Goal: Task Accomplishment & Management: Manage account settings

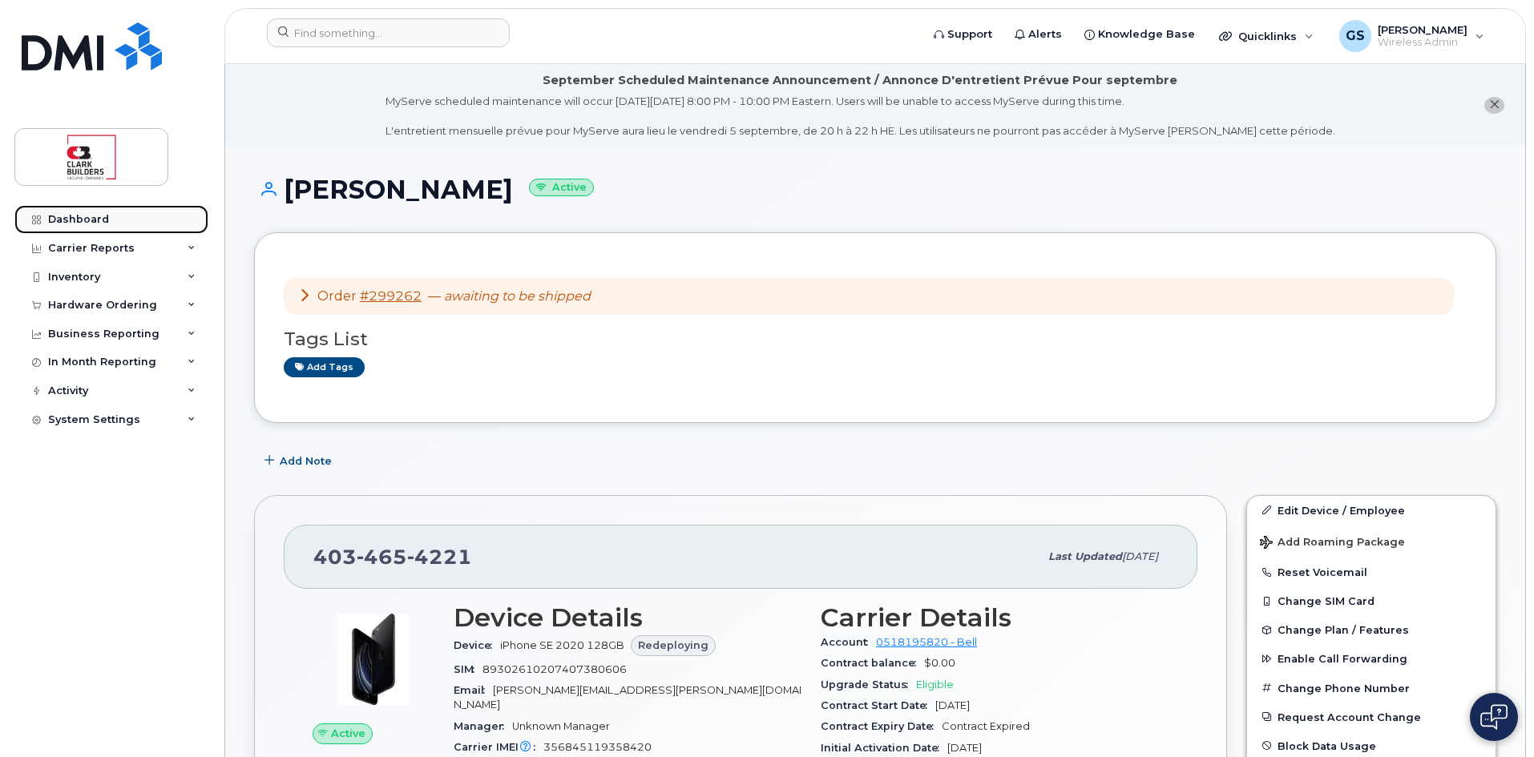
click at [80, 220] on div "Dashboard" at bounding box center [78, 219] width 61 height 13
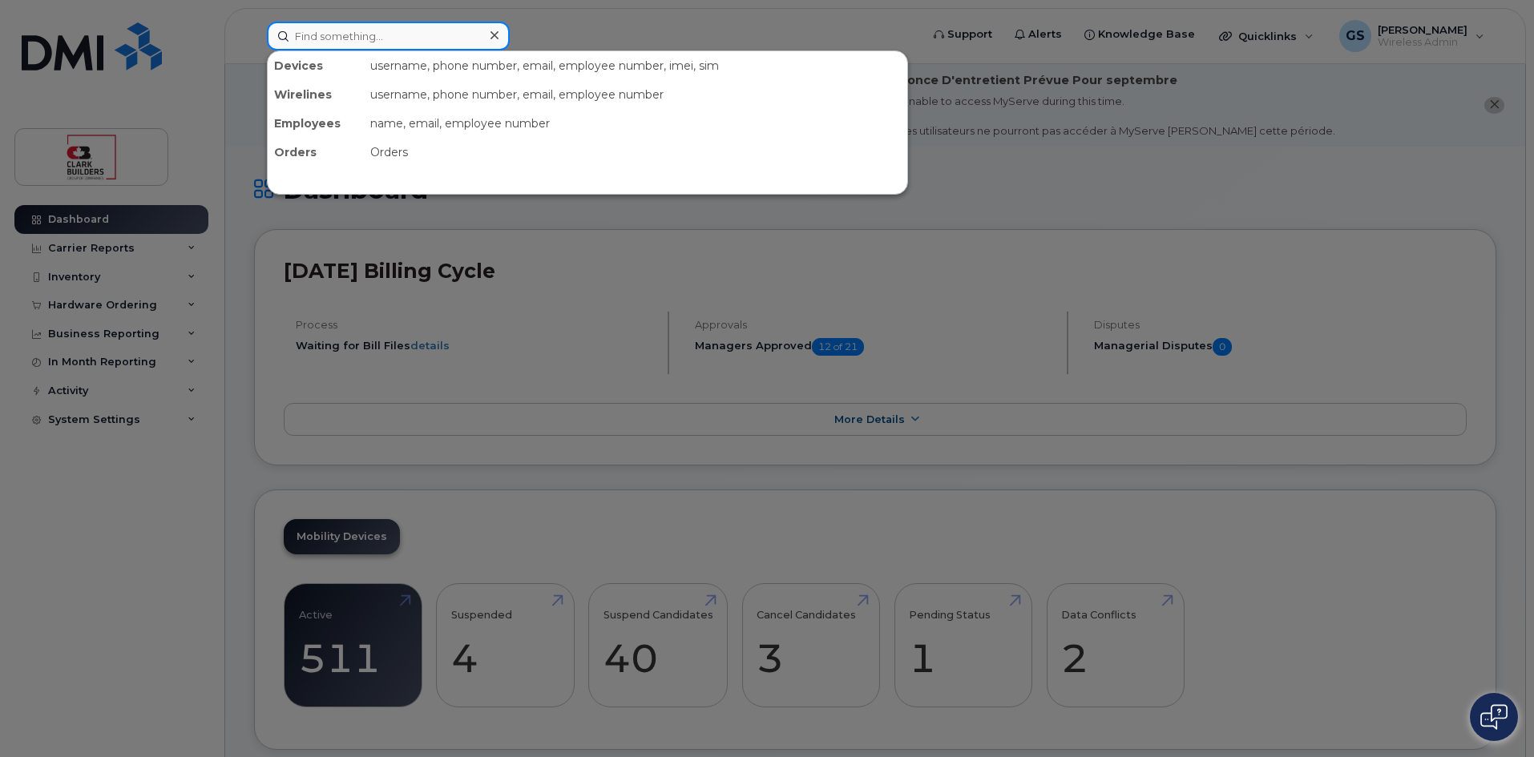
click at [403, 34] on input at bounding box center [388, 36] width 243 height 29
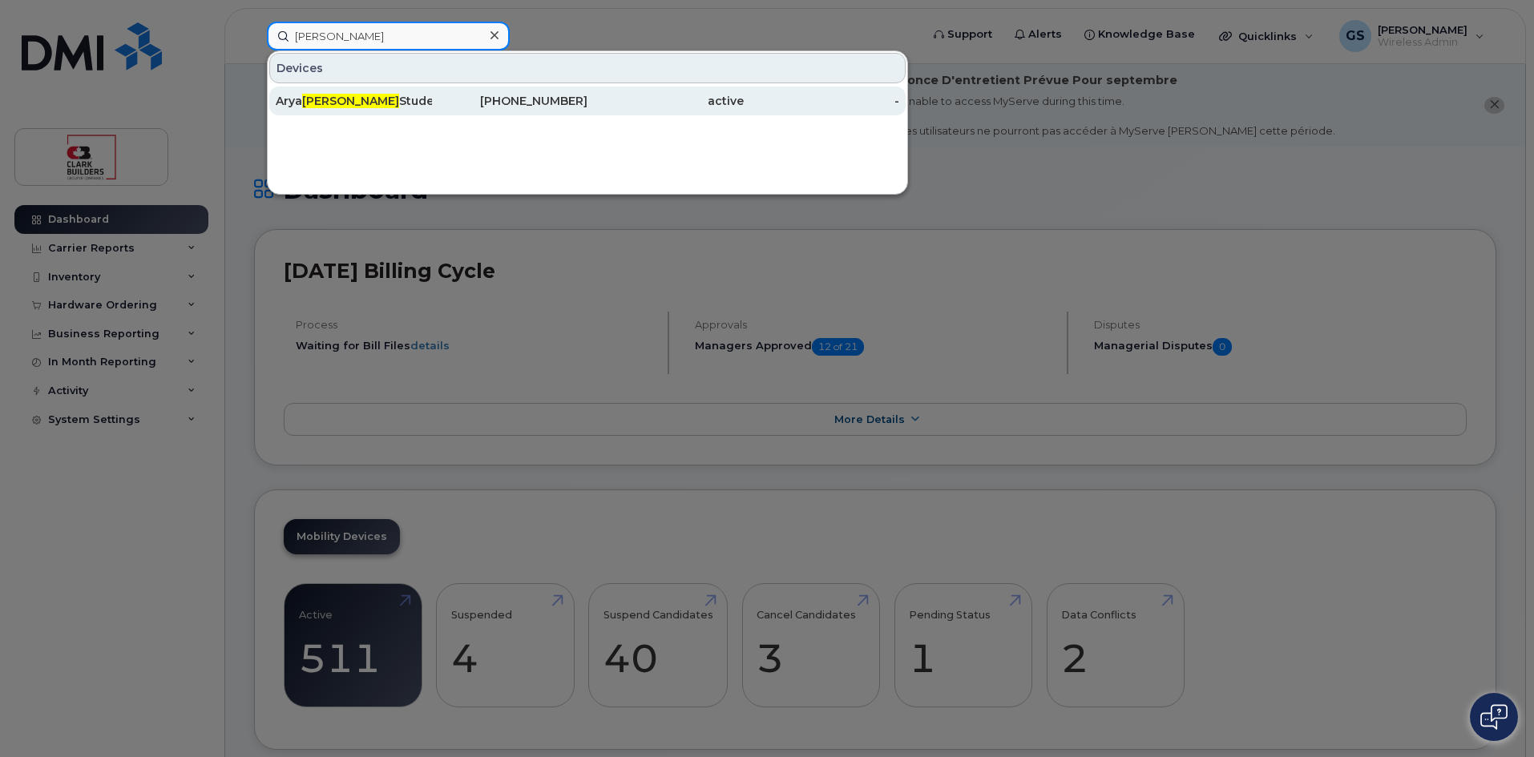
type input "[PERSON_NAME]"
click at [369, 99] on div "Arya Patel Student" at bounding box center [354, 101] width 156 height 16
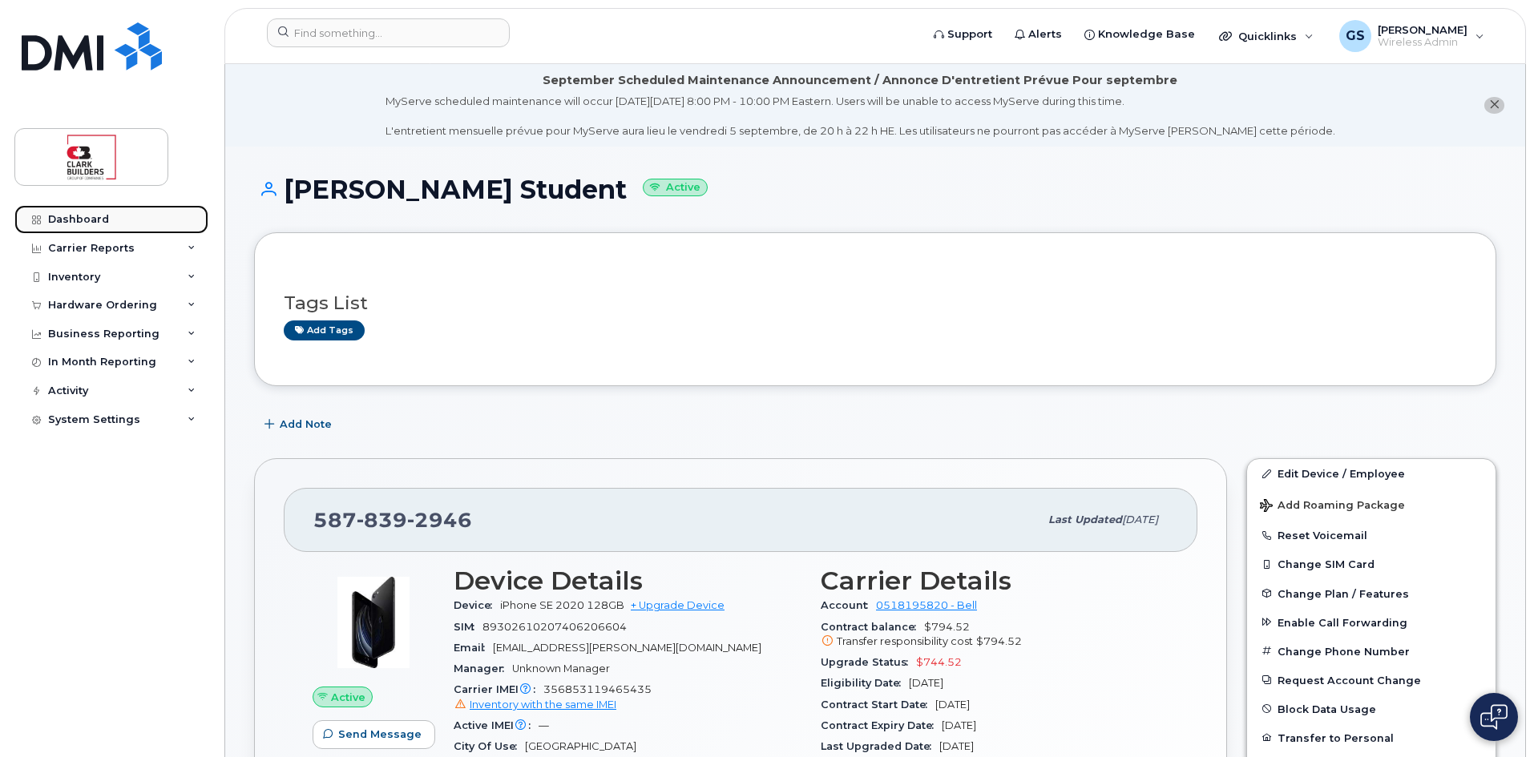
click at [85, 220] on div "Dashboard" at bounding box center [78, 219] width 61 height 13
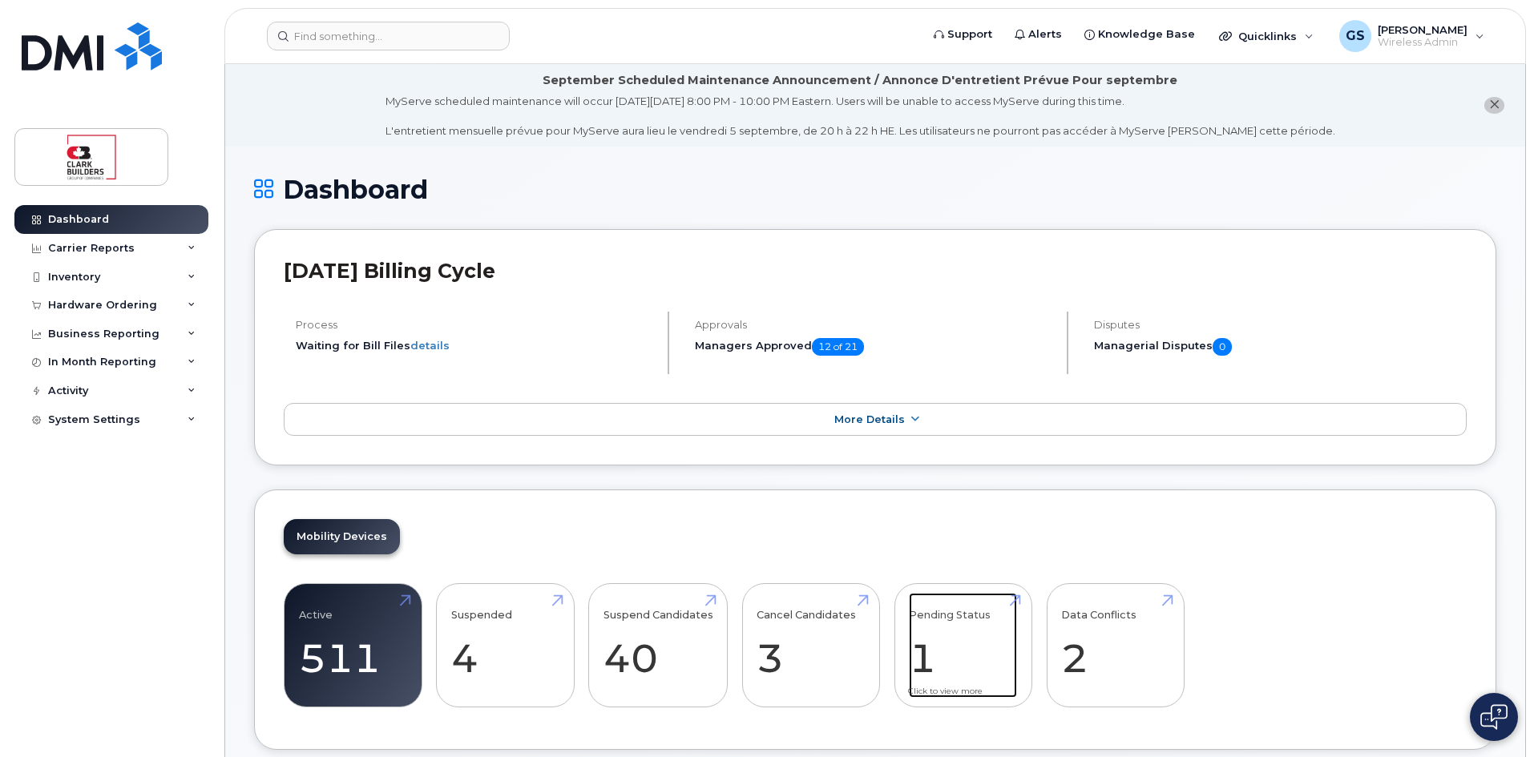
click at [941, 652] on link "Pending Status 1" at bounding box center [963, 646] width 108 height 106
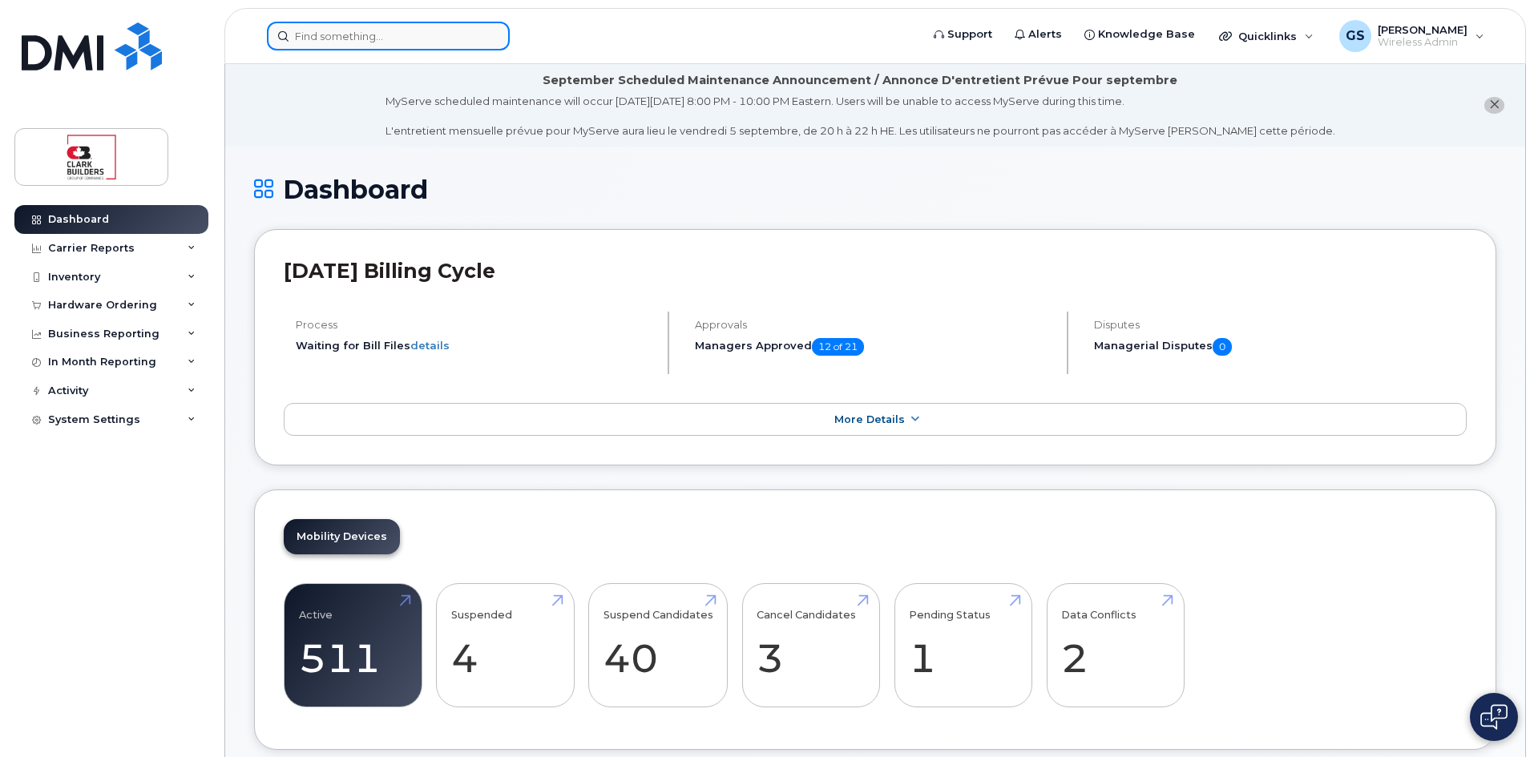
click at [383, 42] on input at bounding box center [388, 36] width 243 height 29
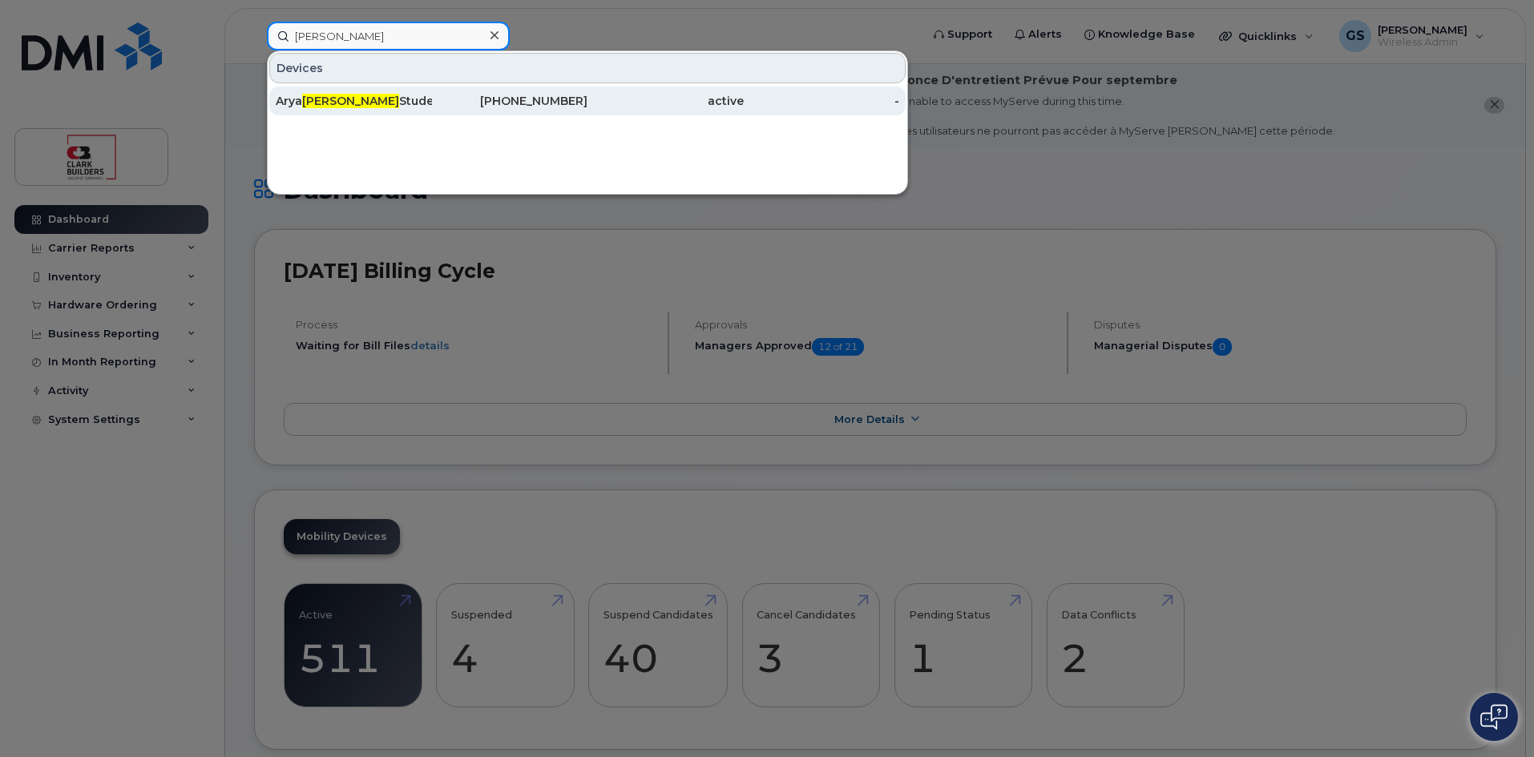
type input "patel"
click at [374, 101] on div "Arya Patel Student" at bounding box center [354, 101] width 156 height 16
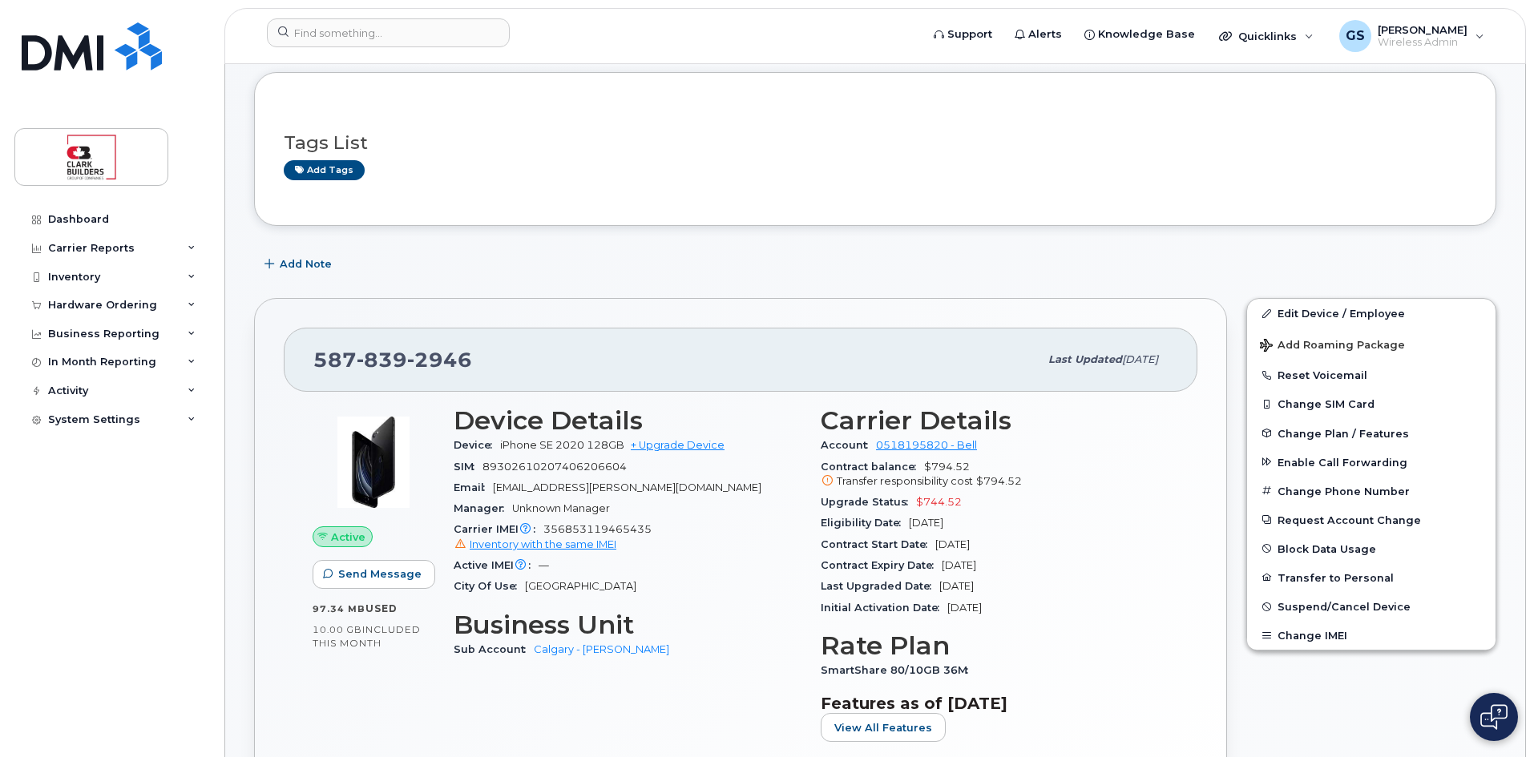
scroll to position [240, 0]
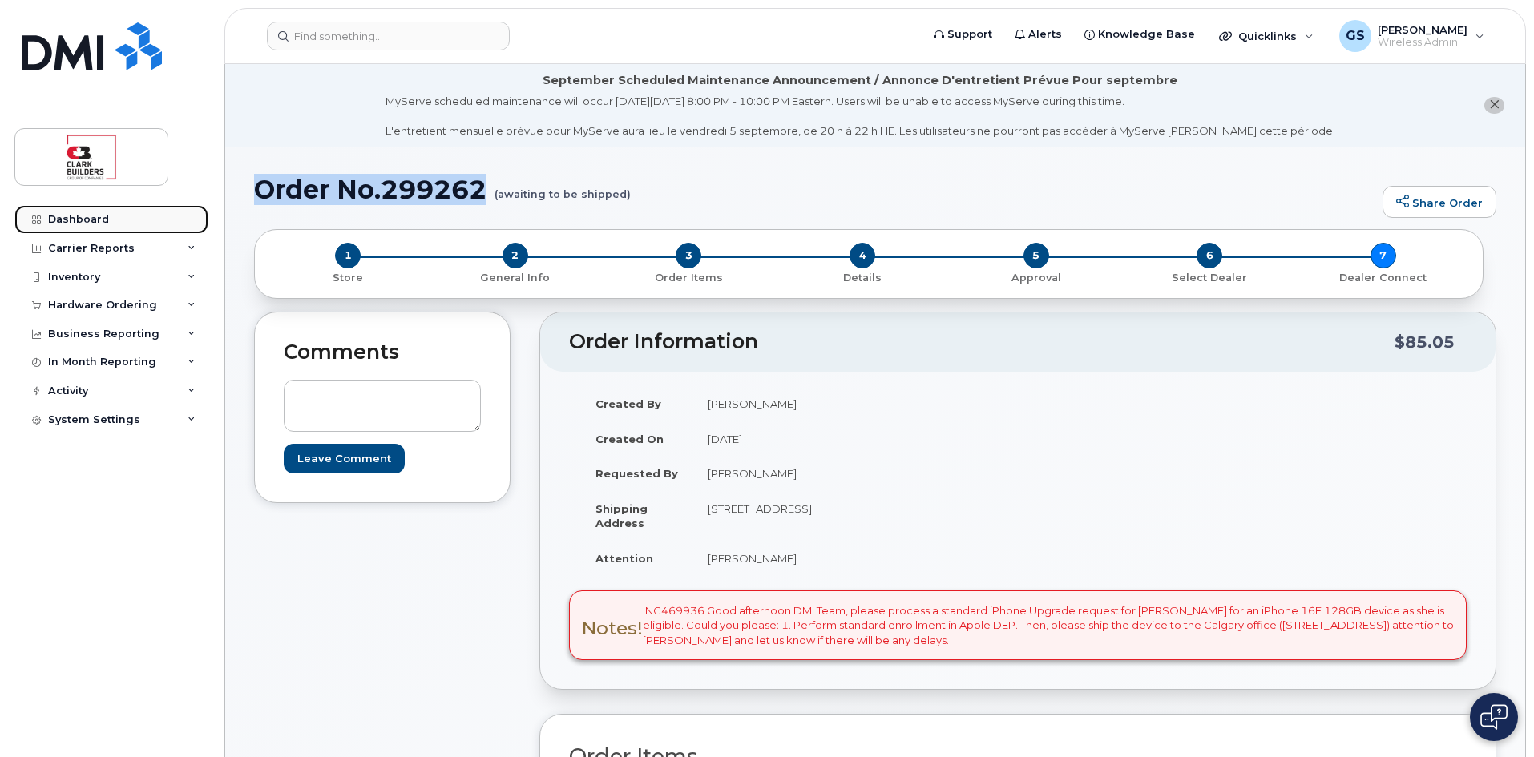
click at [71, 218] on div "Dashboard" at bounding box center [78, 219] width 61 height 13
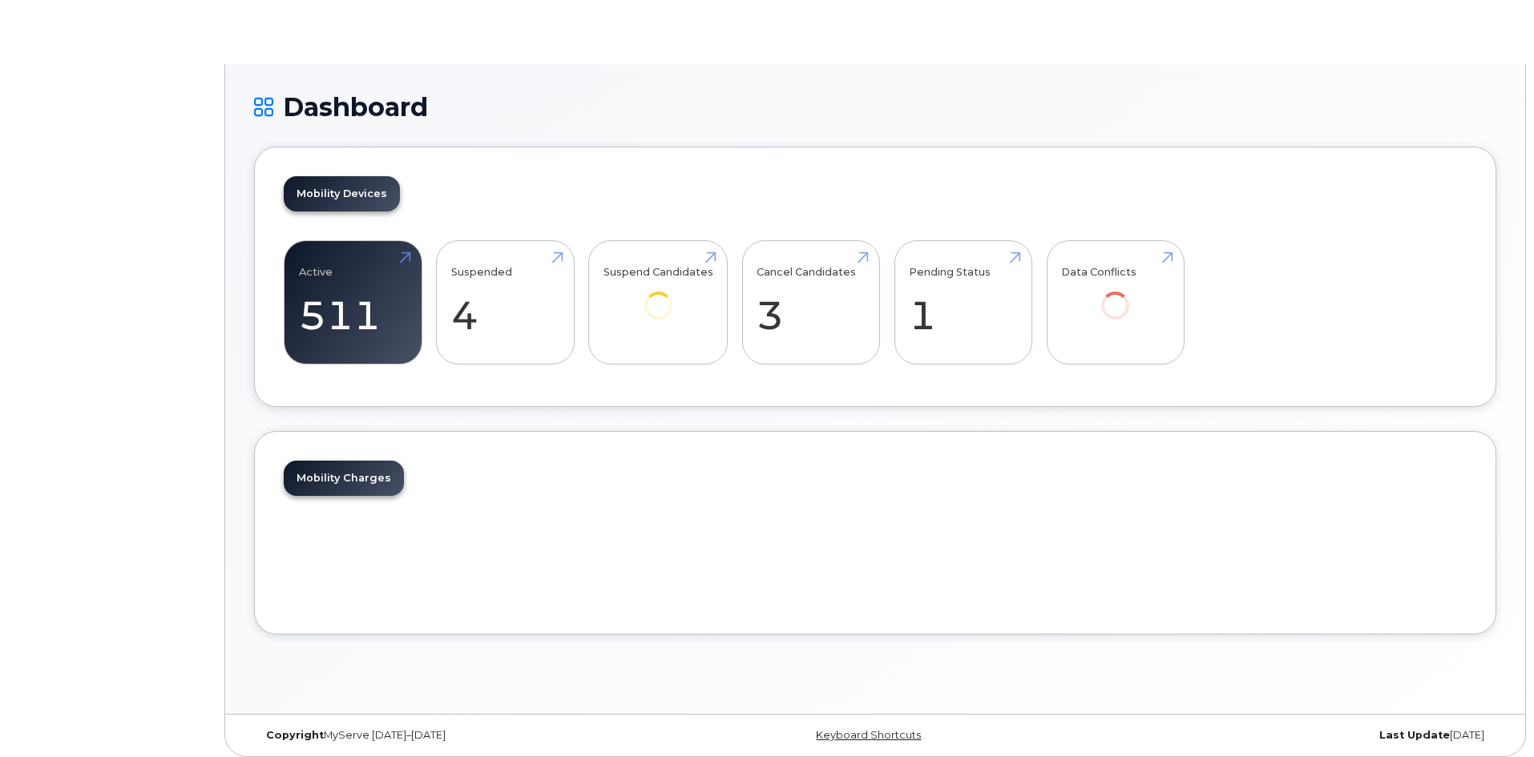
click at [71, 218] on body "Dashboard Mobility Devices Active 511 -6% Suspended 4 -94% Suspend Candidates C…" at bounding box center [767, 382] width 1534 height 765
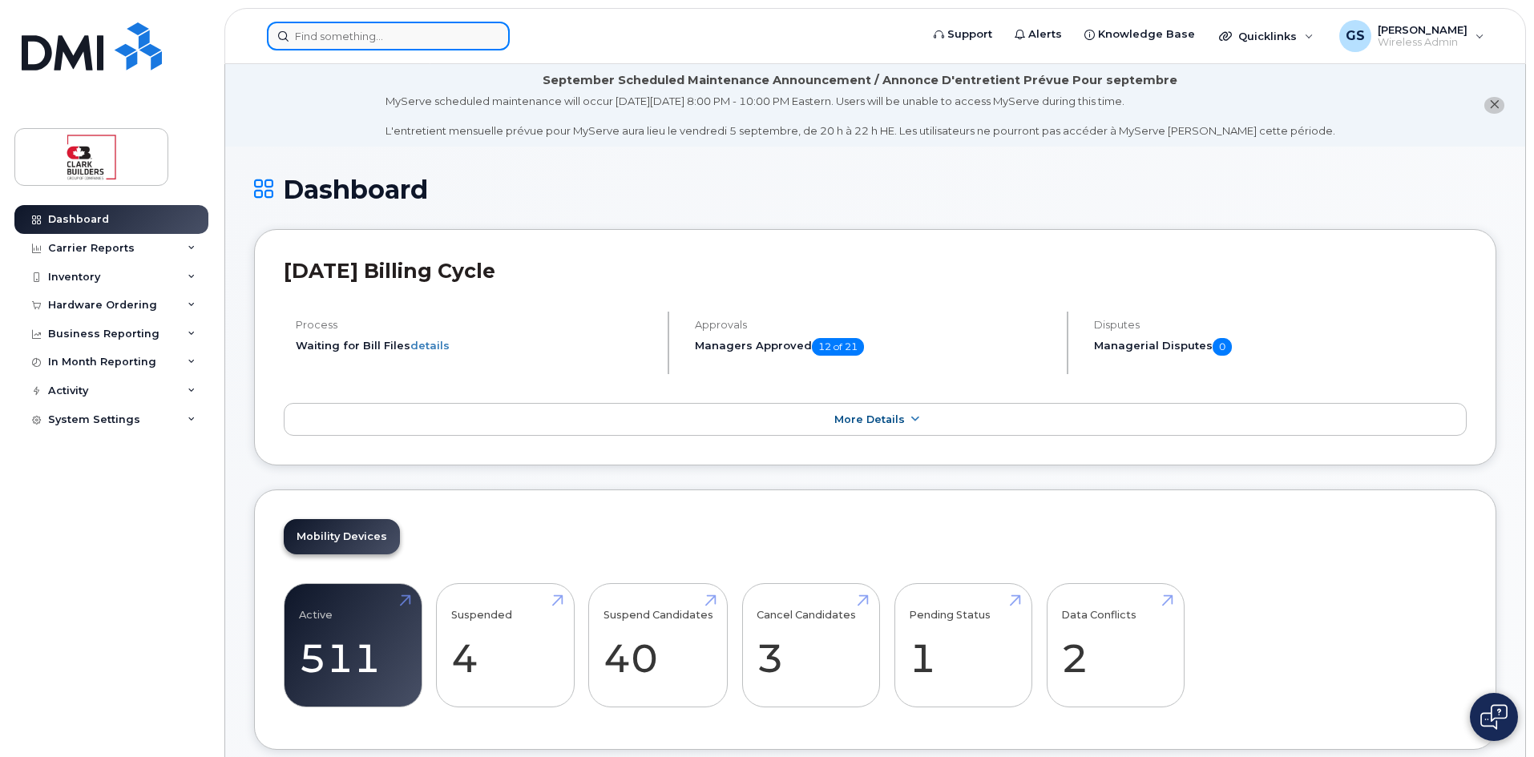
click at [431, 47] on input at bounding box center [388, 36] width 243 height 29
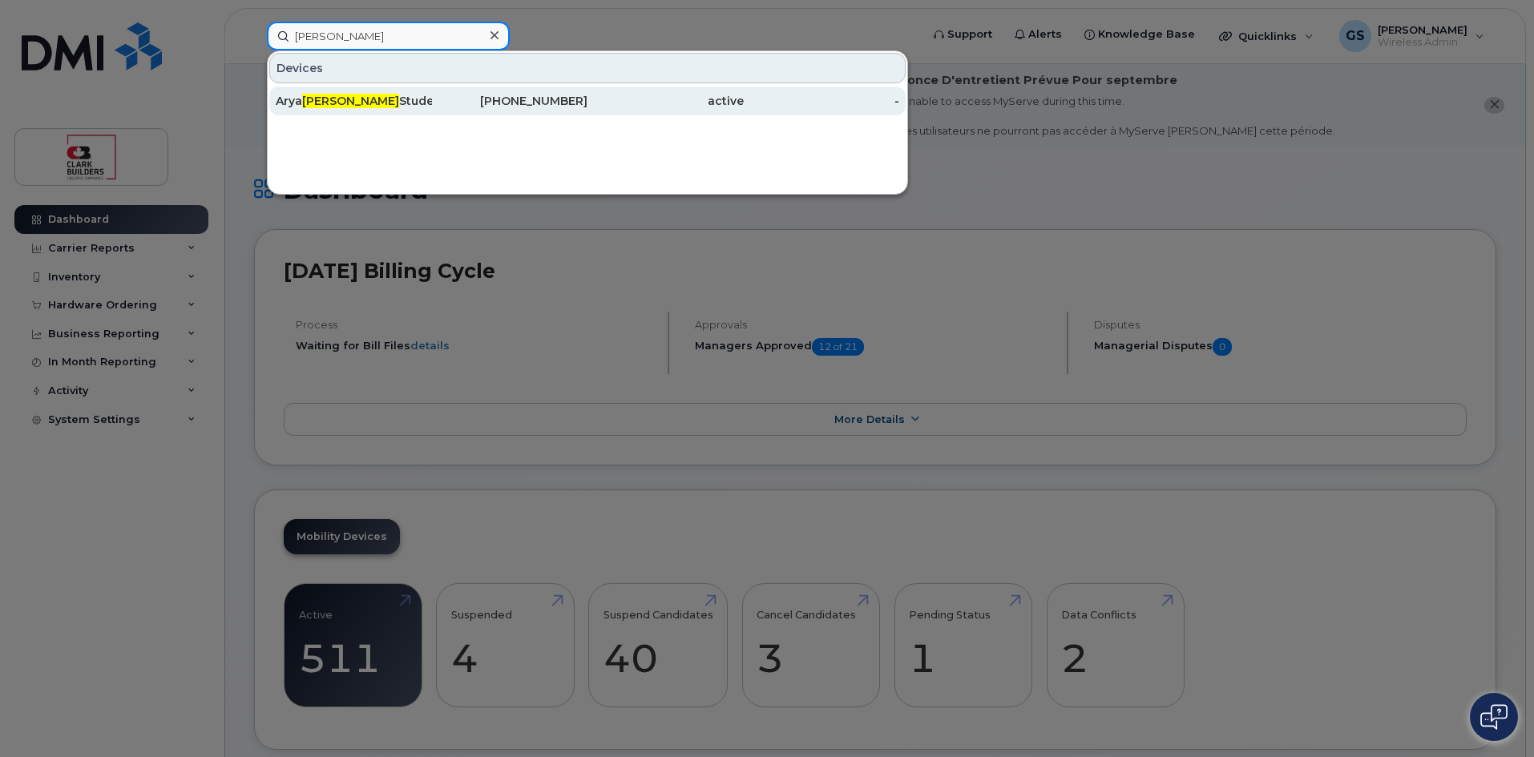
type input "patel"
click at [368, 103] on div "Arya Patel Student" at bounding box center [354, 101] width 156 height 16
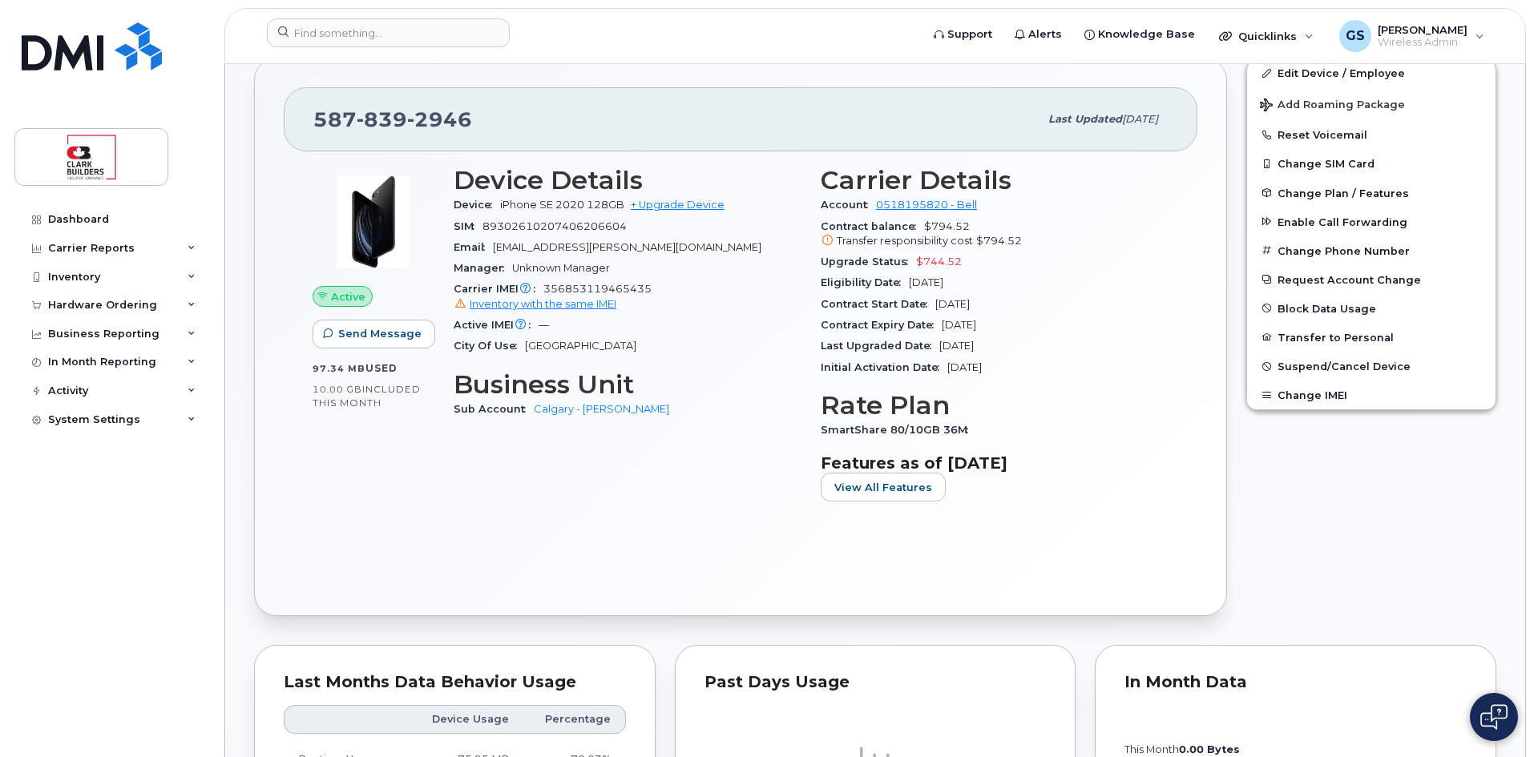
scroll to position [481, 0]
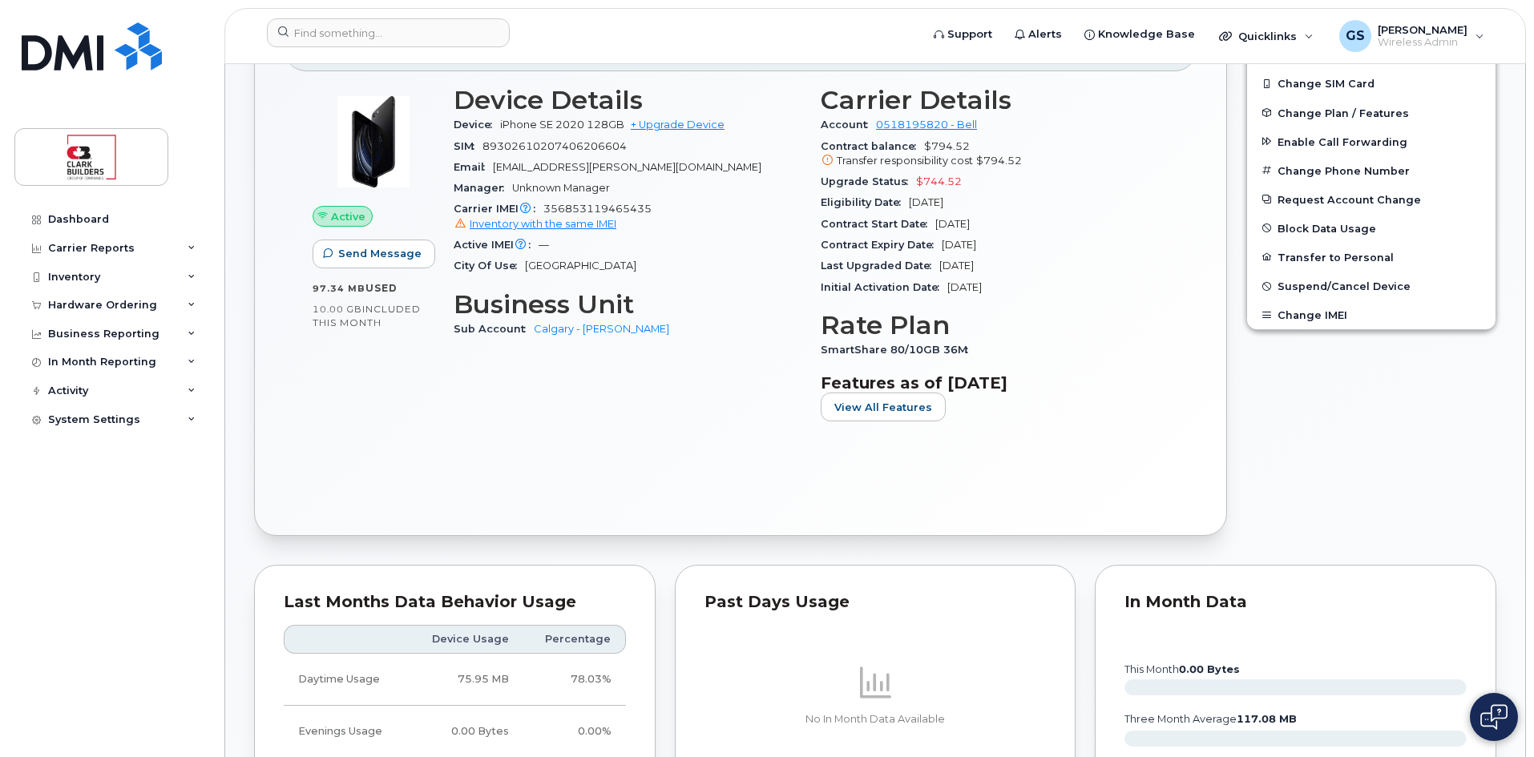
drag, startPoint x: 946, startPoint y: 243, endPoint x: 1034, endPoint y: 237, distance: 88.3
click at [1034, 237] on div "Contract Expiry Date [DATE]" at bounding box center [995, 245] width 348 height 21
drag, startPoint x: 1015, startPoint y: 266, endPoint x: 932, endPoint y: 258, distance: 82.9
click at [933, 258] on div "Last Upgraded Date Dec 08, 2020" at bounding box center [995, 266] width 348 height 21
drag, startPoint x: 907, startPoint y: 177, endPoint x: 983, endPoint y: 176, distance: 75.4
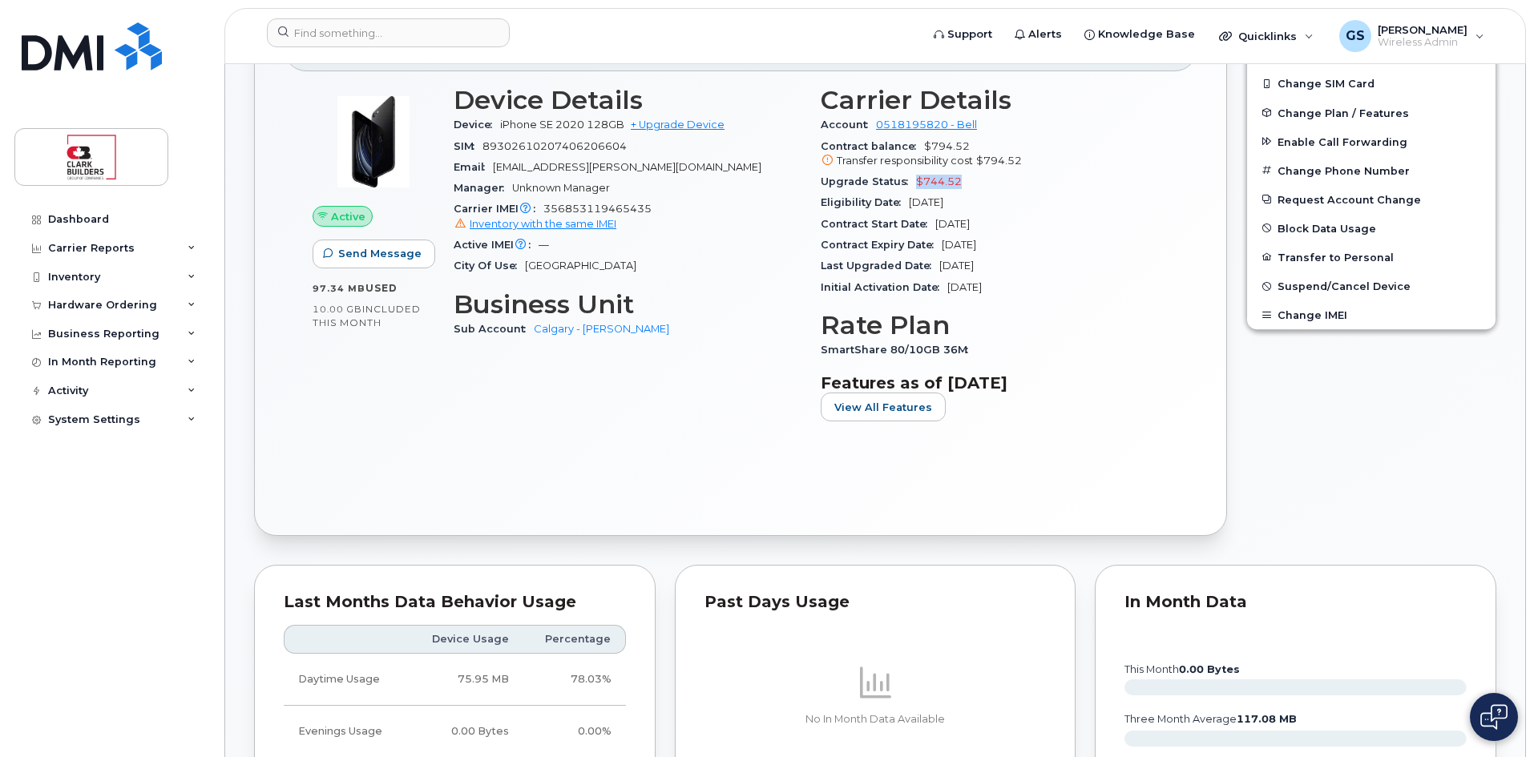
click at [983, 176] on div "Upgrade Status $744.52" at bounding box center [995, 182] width 348 height 21
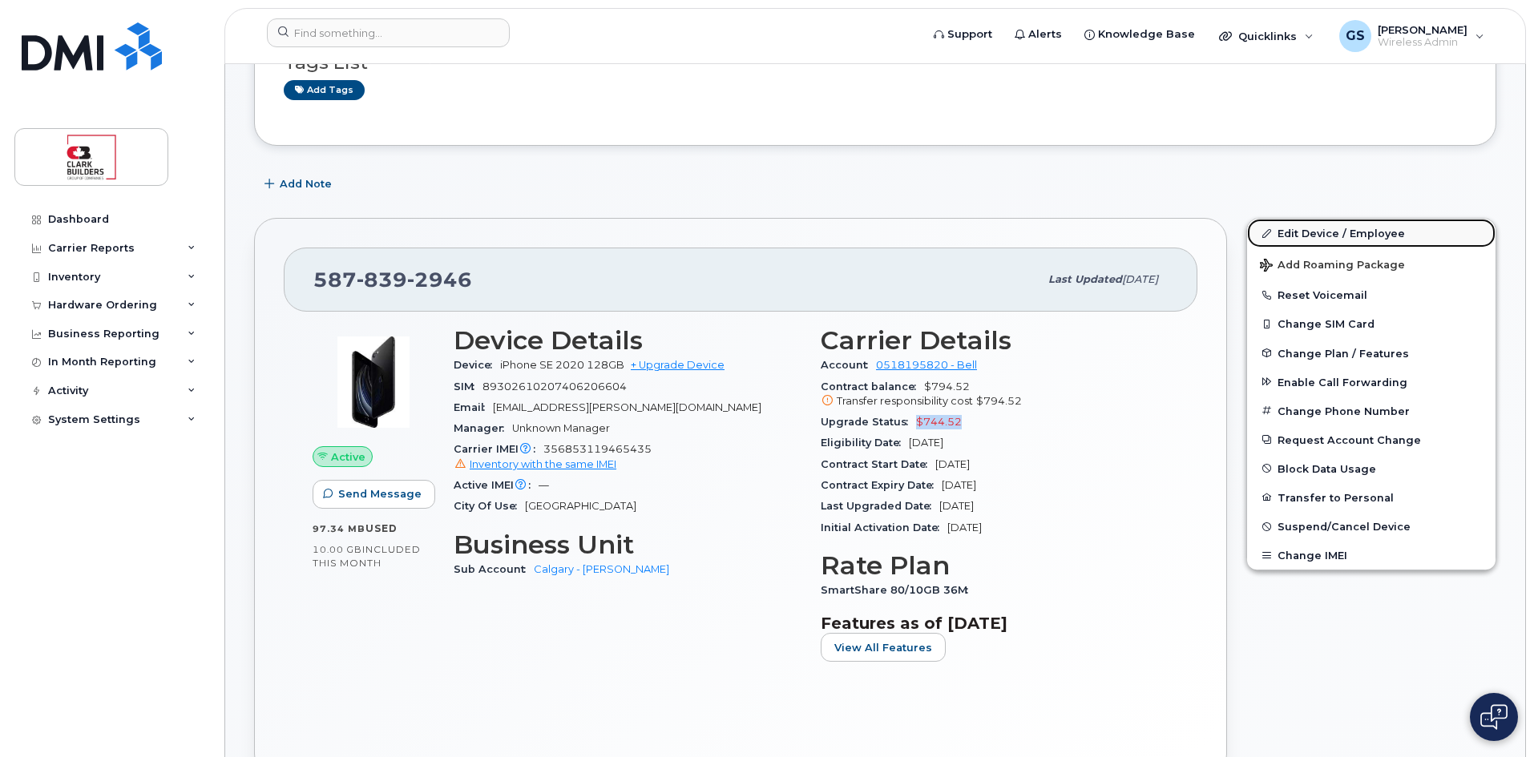
click at [1297, 232] on link "Edit Device / Employee" at bounding box center [1371, 233] width 248 height 29
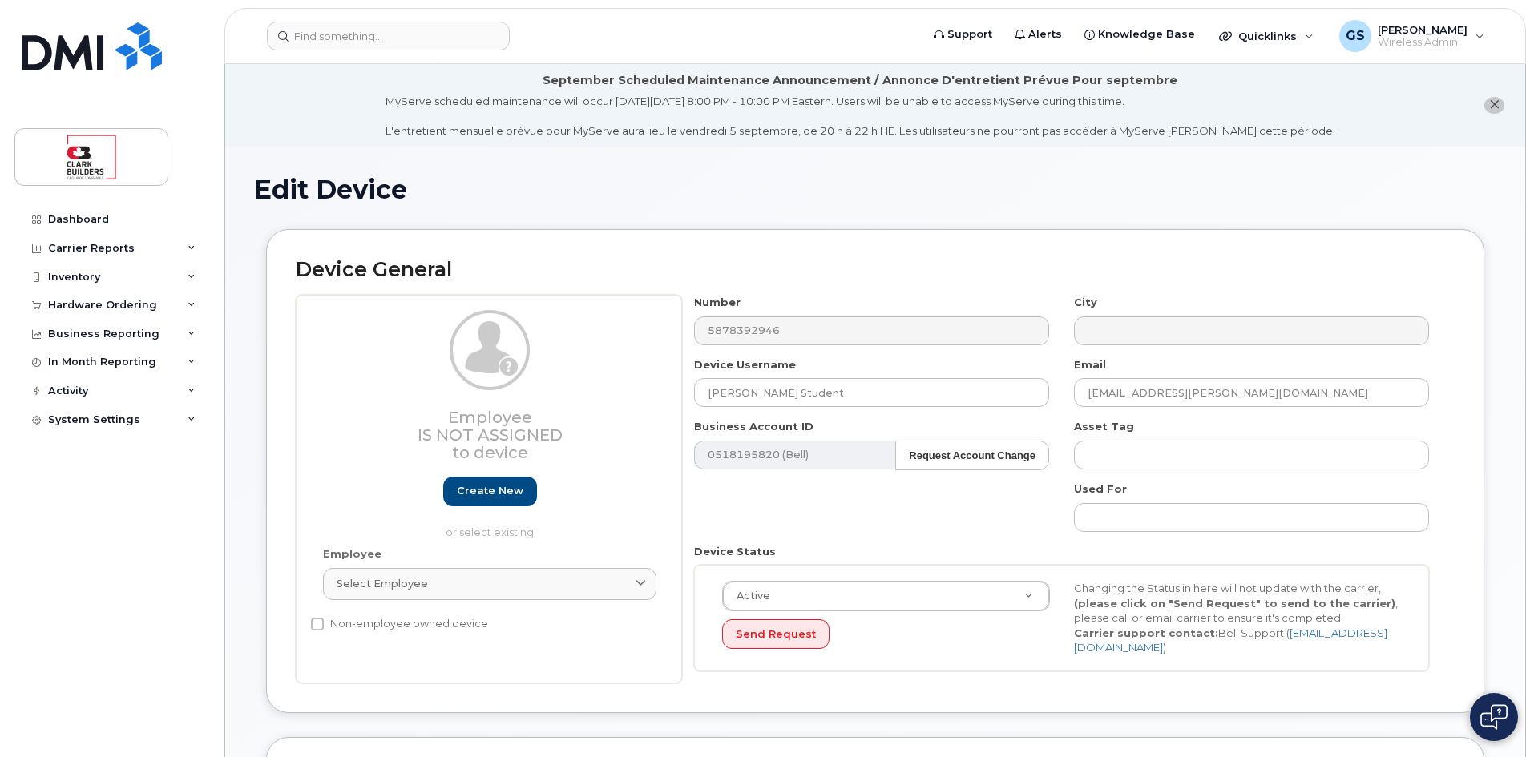
select select "24189"
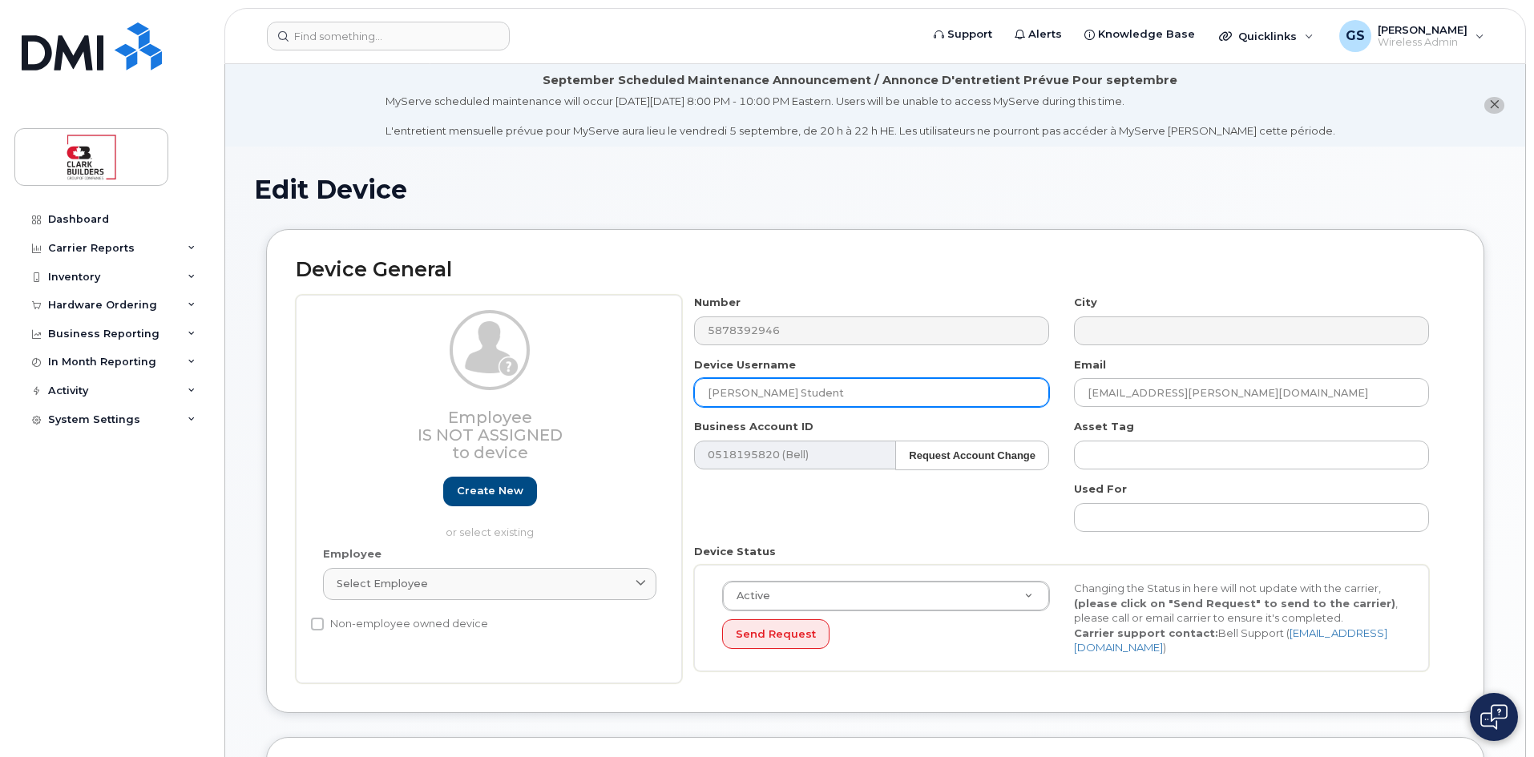
click at [709, 395] on input "[PERSON_NAME] Student" at bounding box center [871, 392] width 355 height 29
click at [834, 387] on input "was Arya Patel Student" at bounding box center [871, 392] width 355 height 29
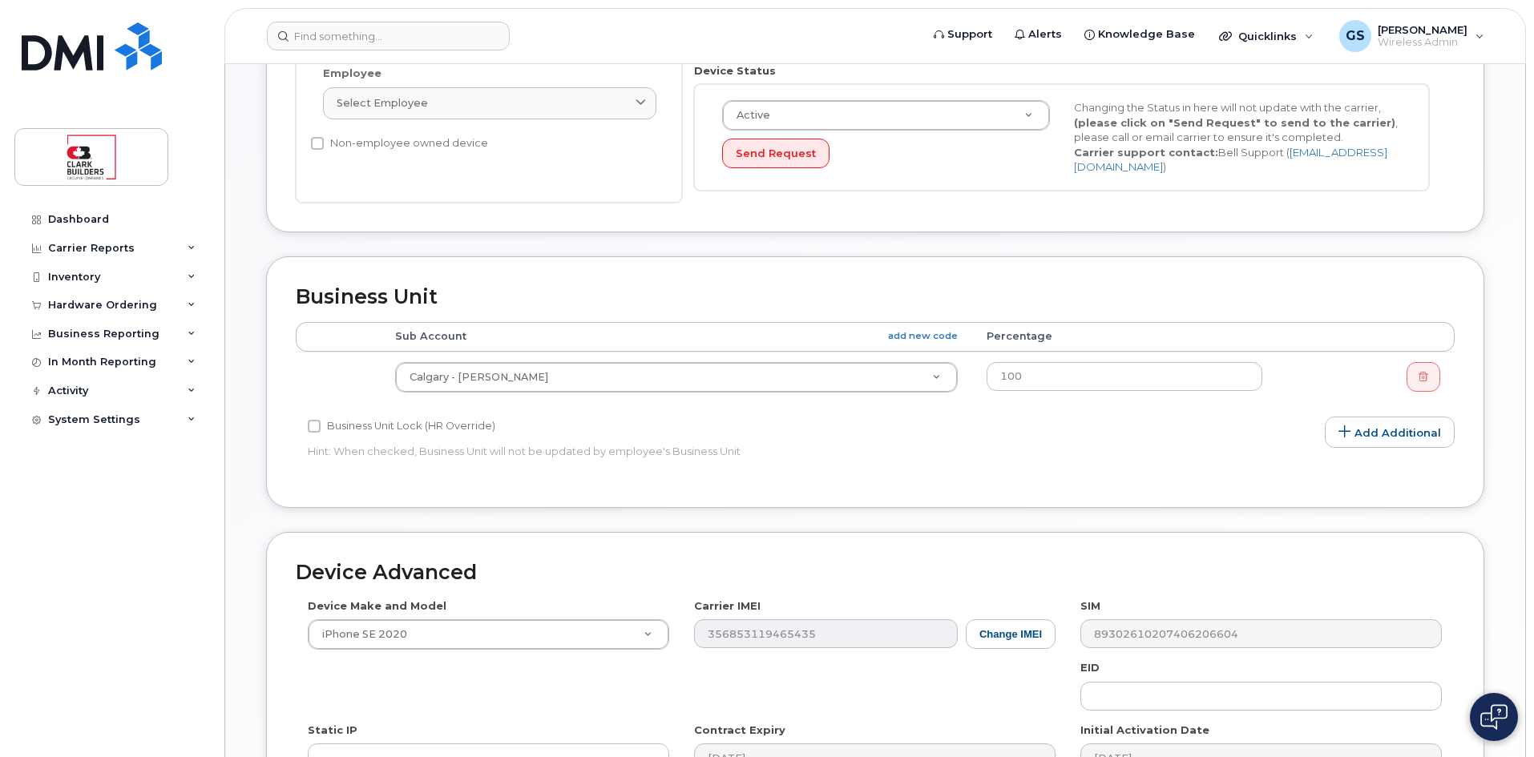
scroll to position [734, 0]
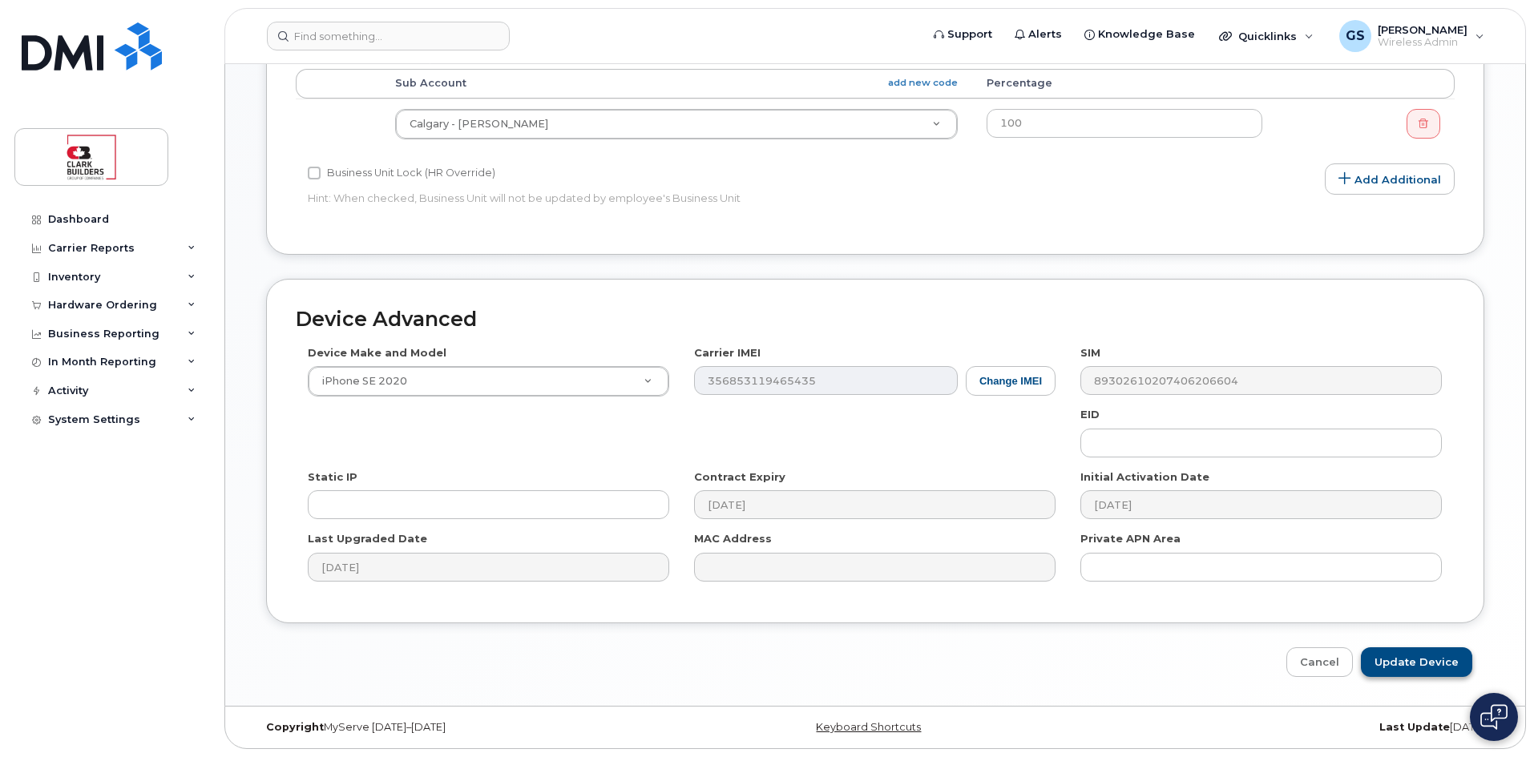
type input "was [PERSON_NAME] Student --USE first"
click at [1412, 668] on input "Update Device" at bounding box center [1416, 663] width 111 height 30
type input "Saving..."
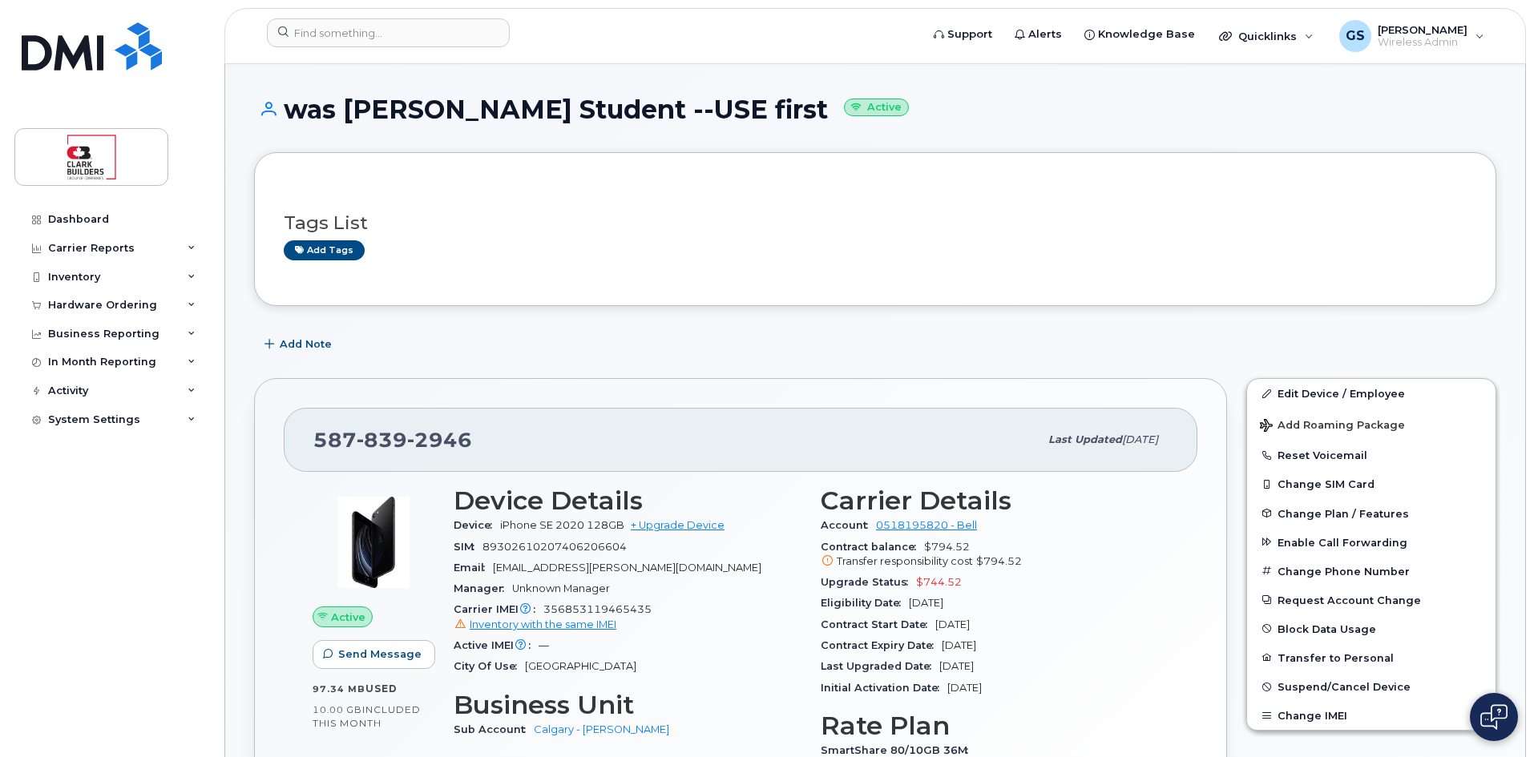
scroll to position [321, 0]
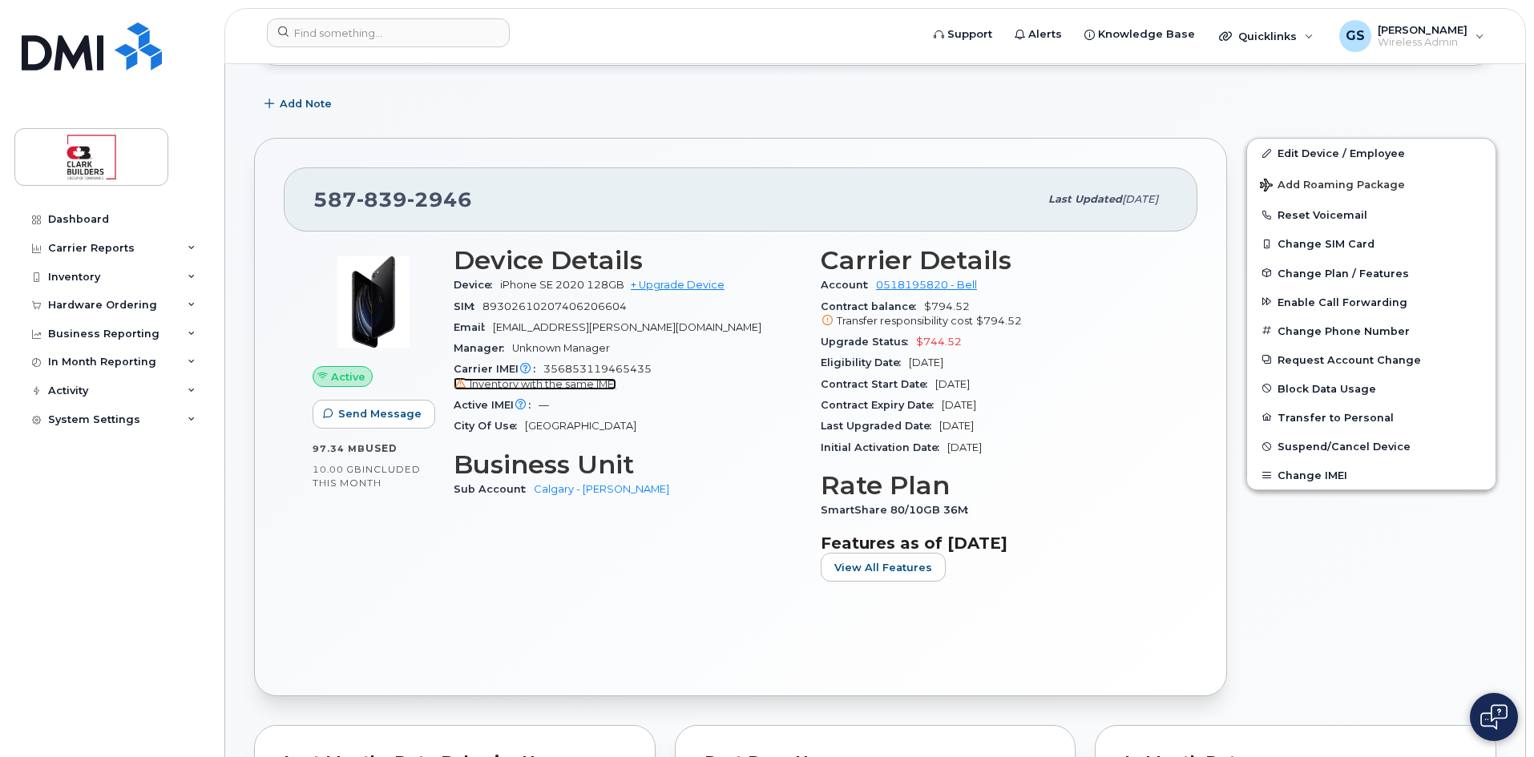
click at [567, 388] on span "Inventory with the same IMEI" at bounding box center [543, 384] width 147 height 12
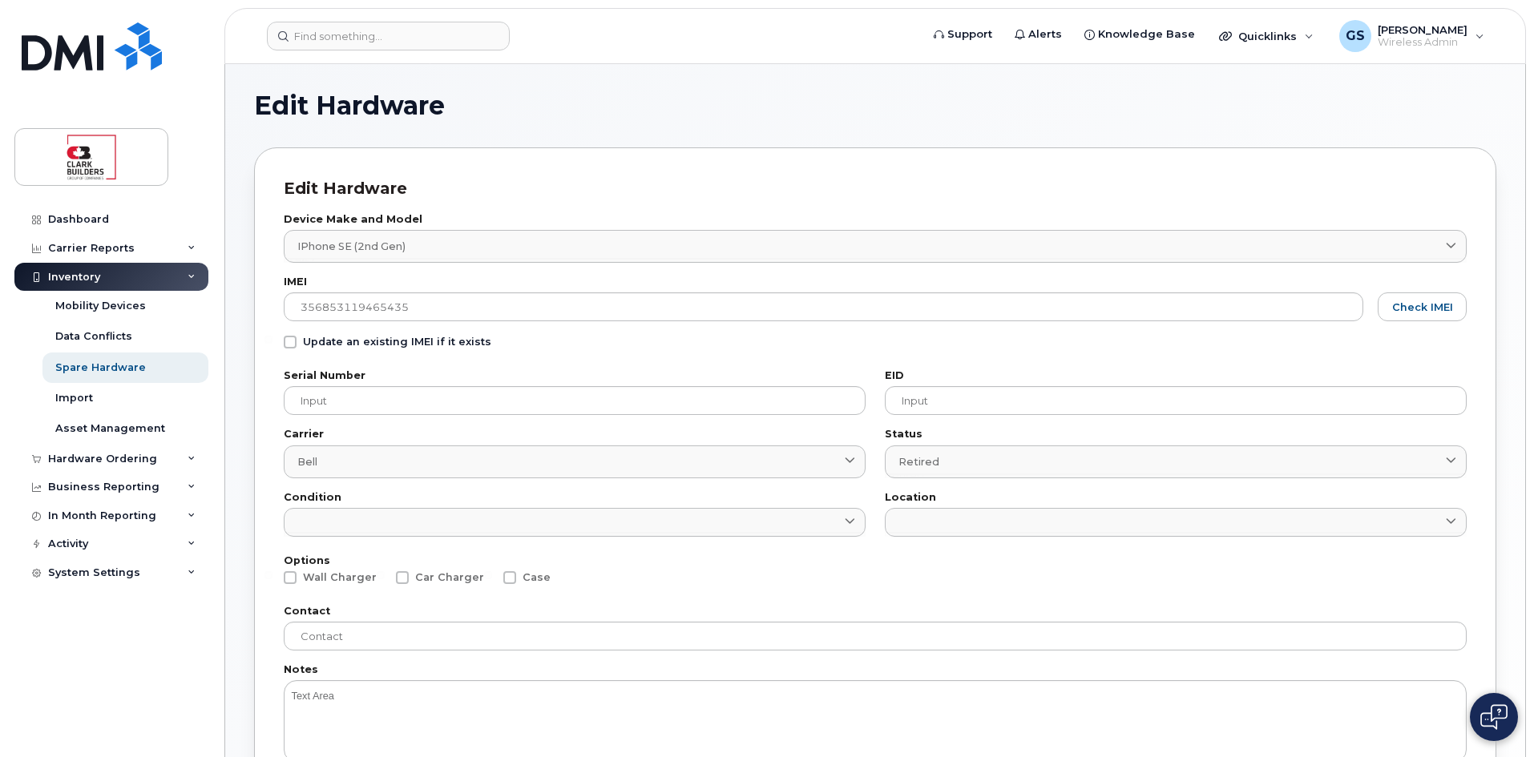
scroll to position [275, 0]
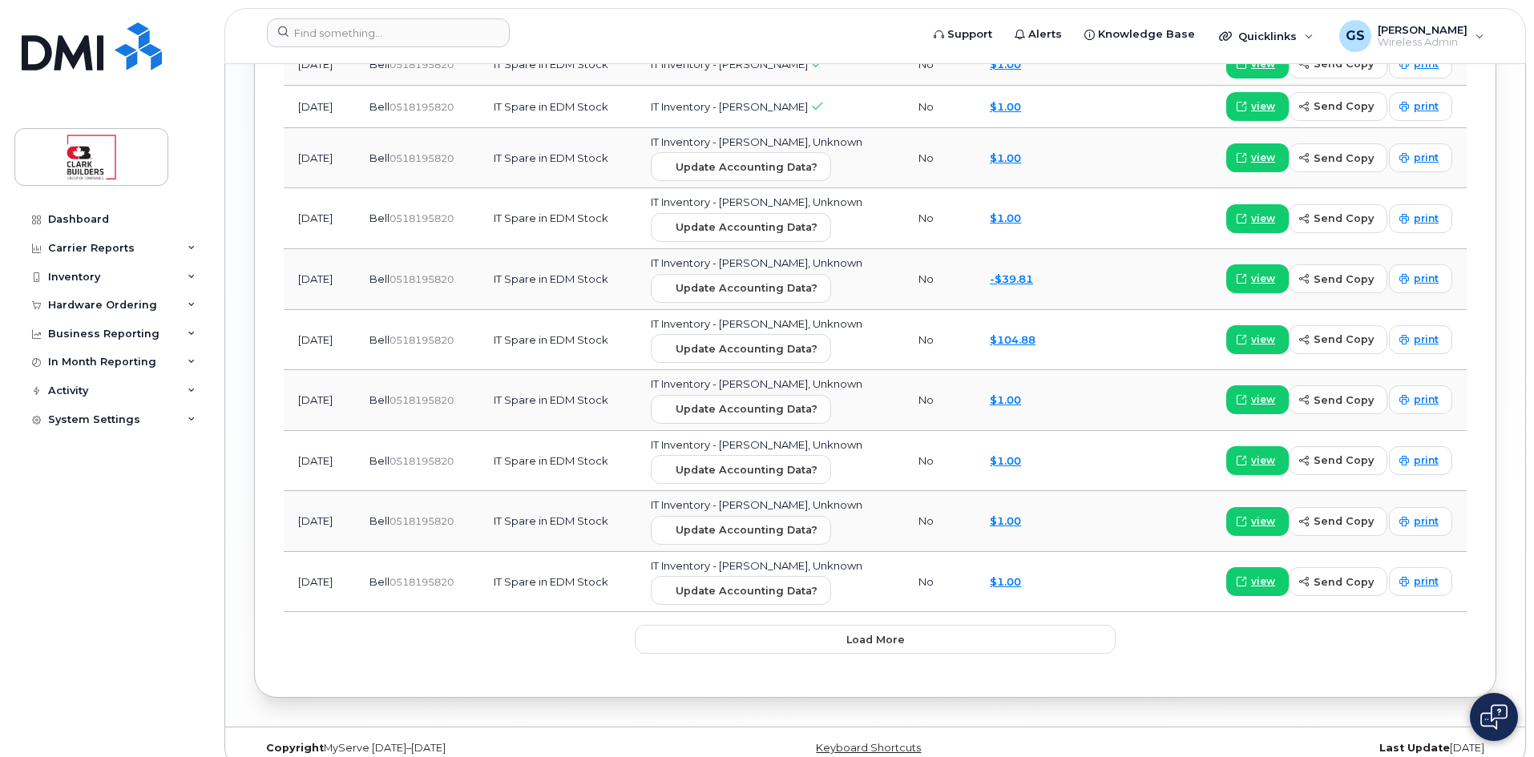
scroll to position [2506, 0]
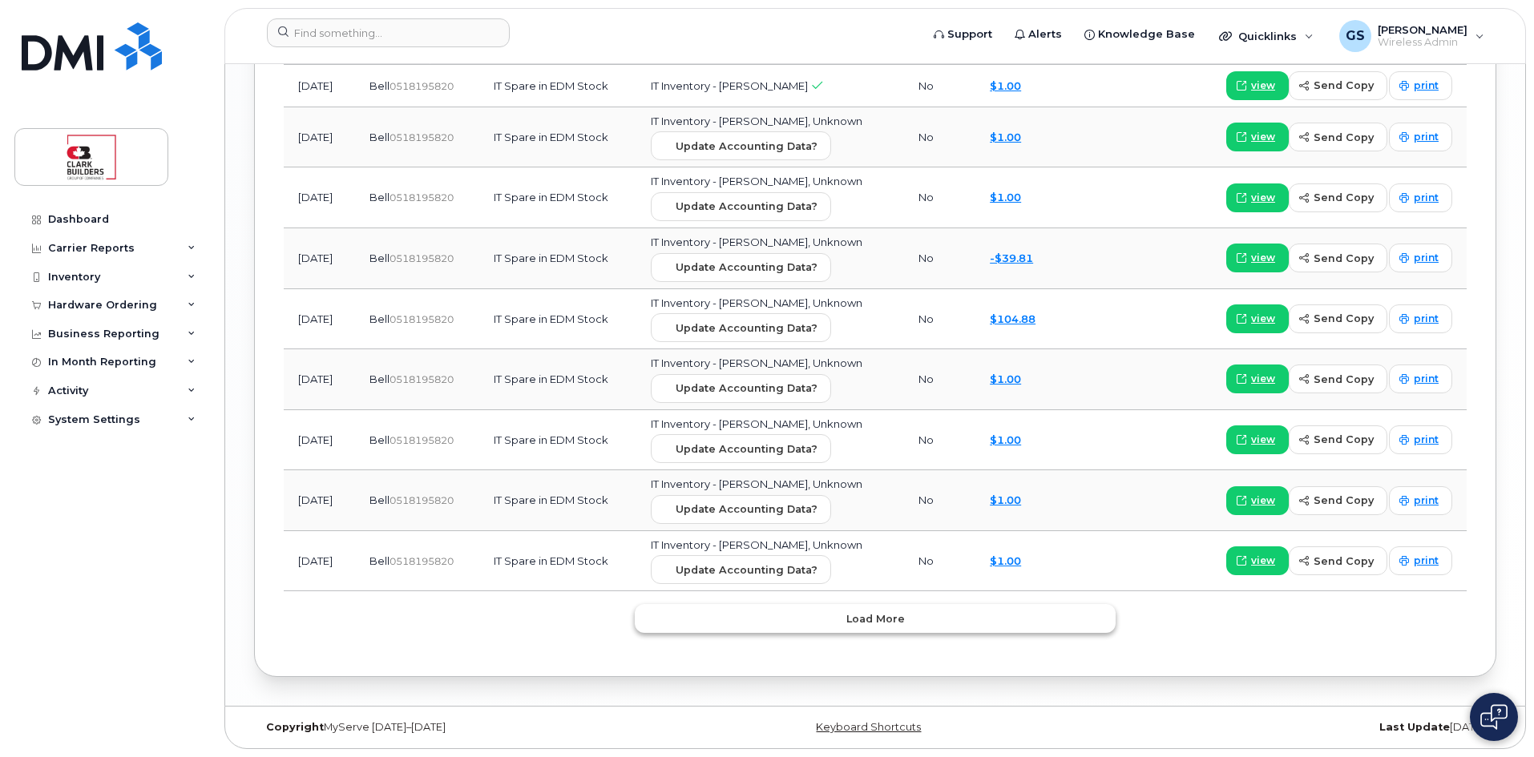
click at [879, 620] on span "Load more" at bounding box center [875, 619] width 59 height 15
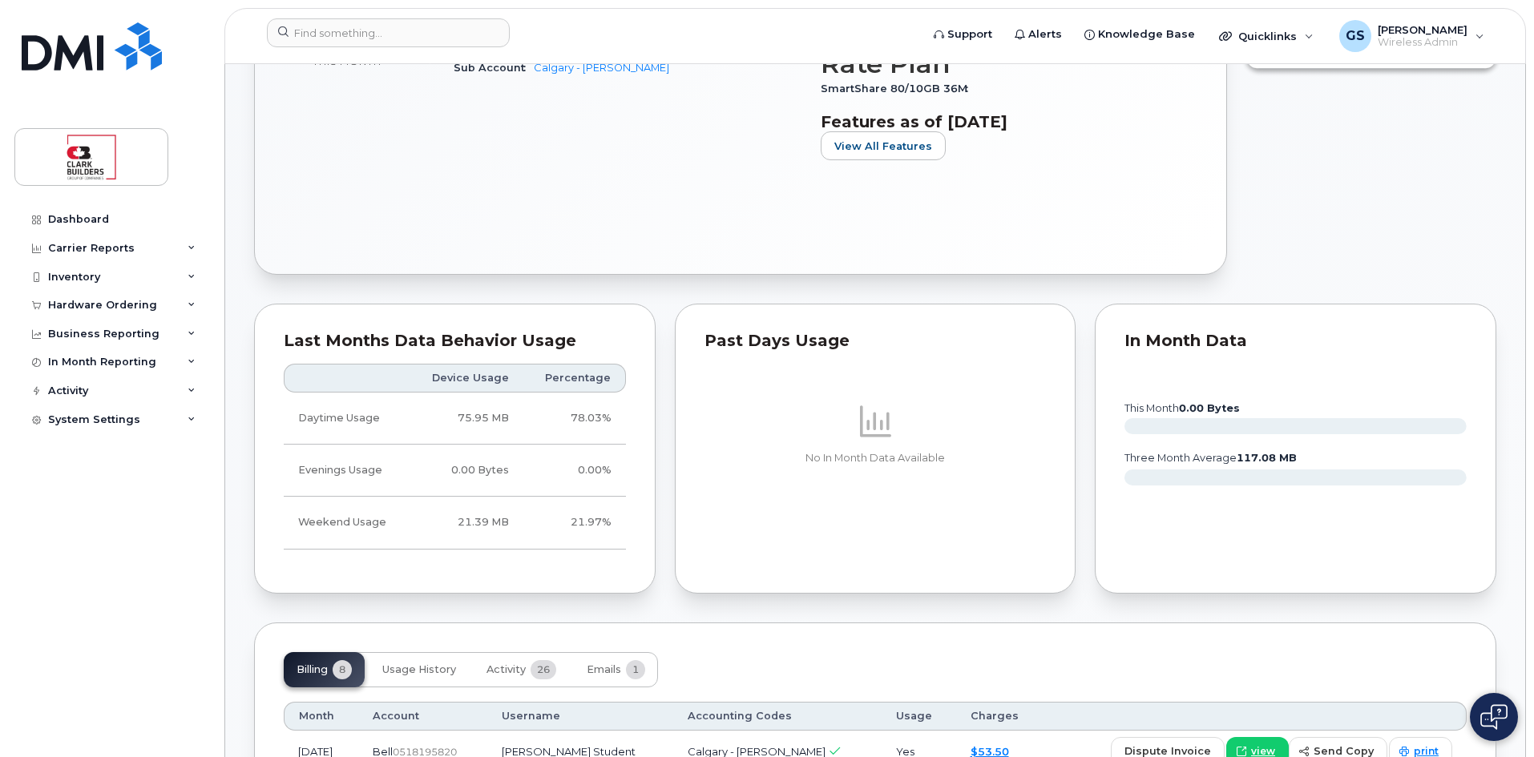
scroll to position [422, 0]
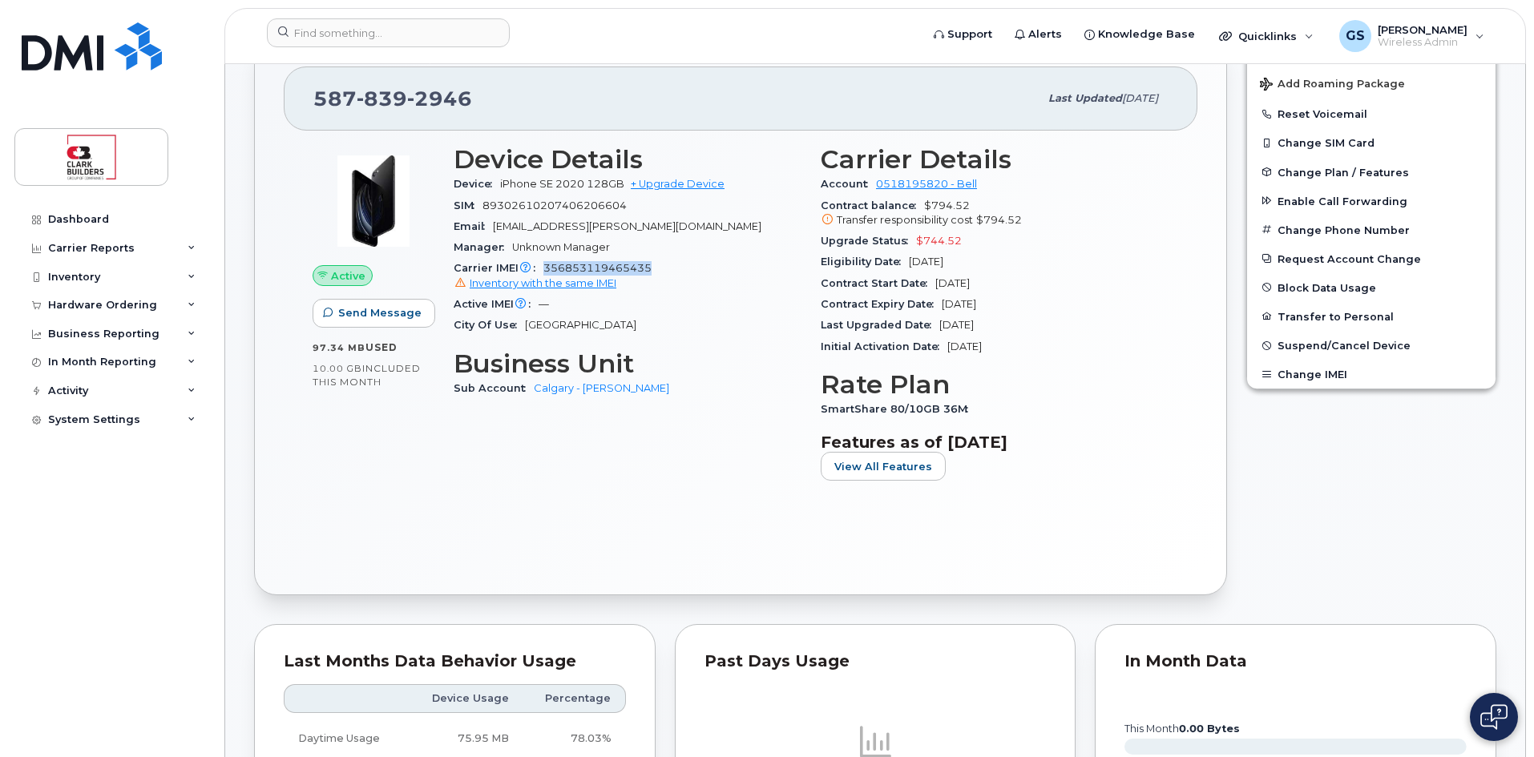
drag, startPoint x: 543, startPoint y: 269, endPoint x: 663, endPoint y: 270, distance: 119.4
click at [663, 270] on div "Carrier IMEI Carrier IMEI is reported during the last billing cycle or change o…" at bounding box center [628, 276] width 348 height 36
click at [941, 240] on span "$744.52" at bounding box center [939, 241] width 46 height 12
drag, startPoint x: 983, startPoint y: 223, endPoint x: 1033, endPoint y: 214, distance: 50.5
click at [1033, 214] on div "Transfer responsibility cost $794.52" at bounding box center [995, 220] width 348 height 14
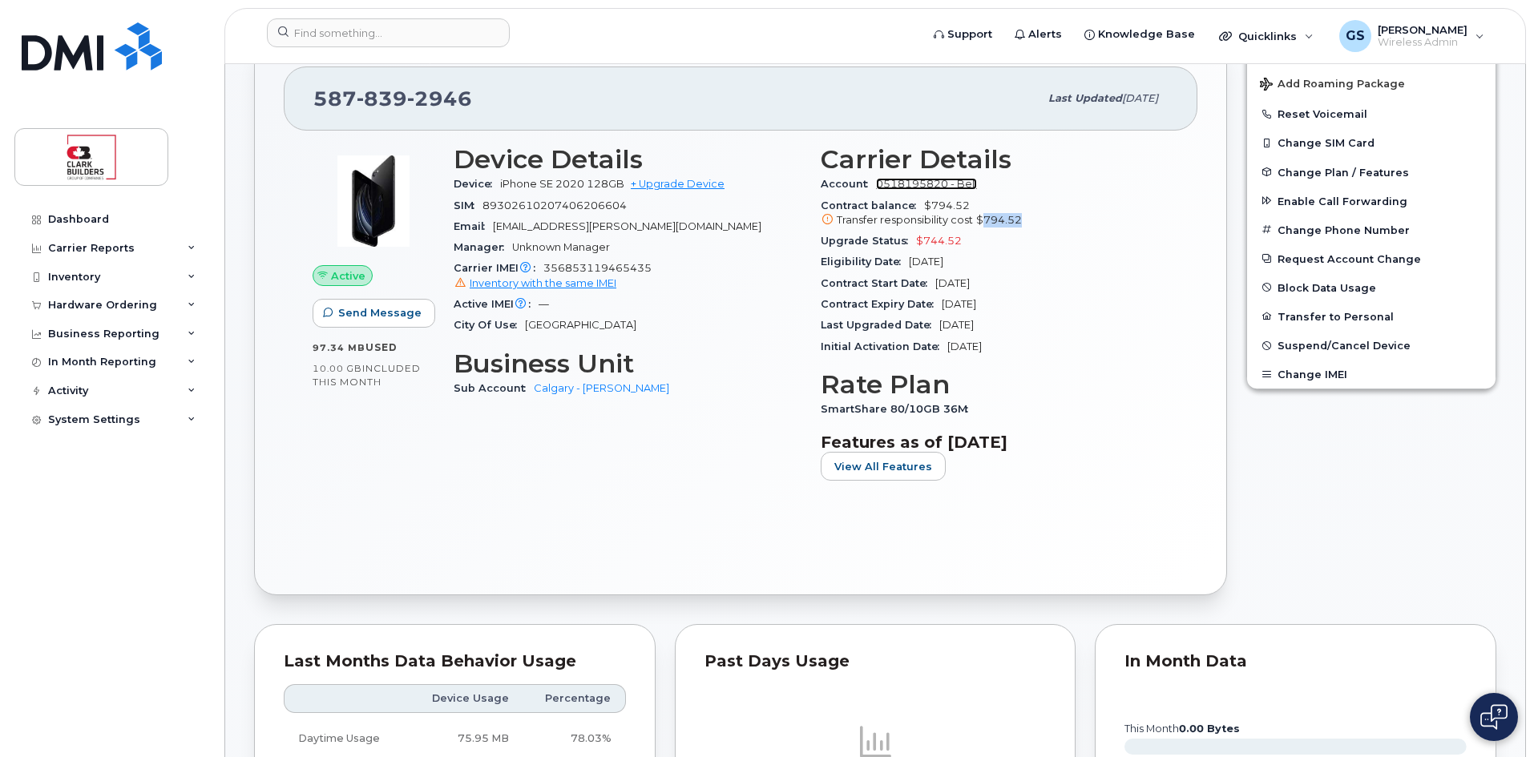
click at [919, 184] on link "0518195820 - Bell" at bounding box center [926, 184] width 101 height 12
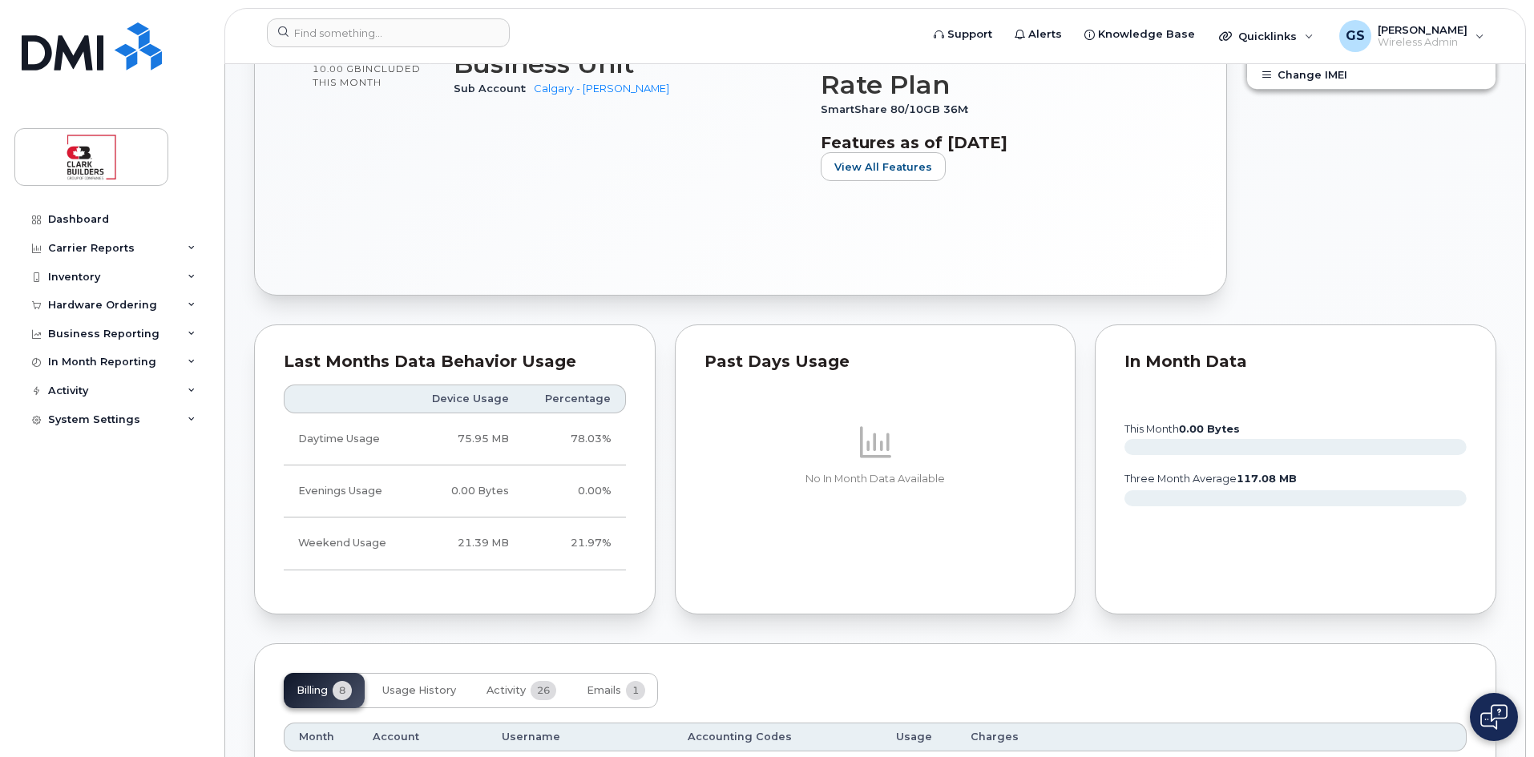
scroll to position [1042, 0]
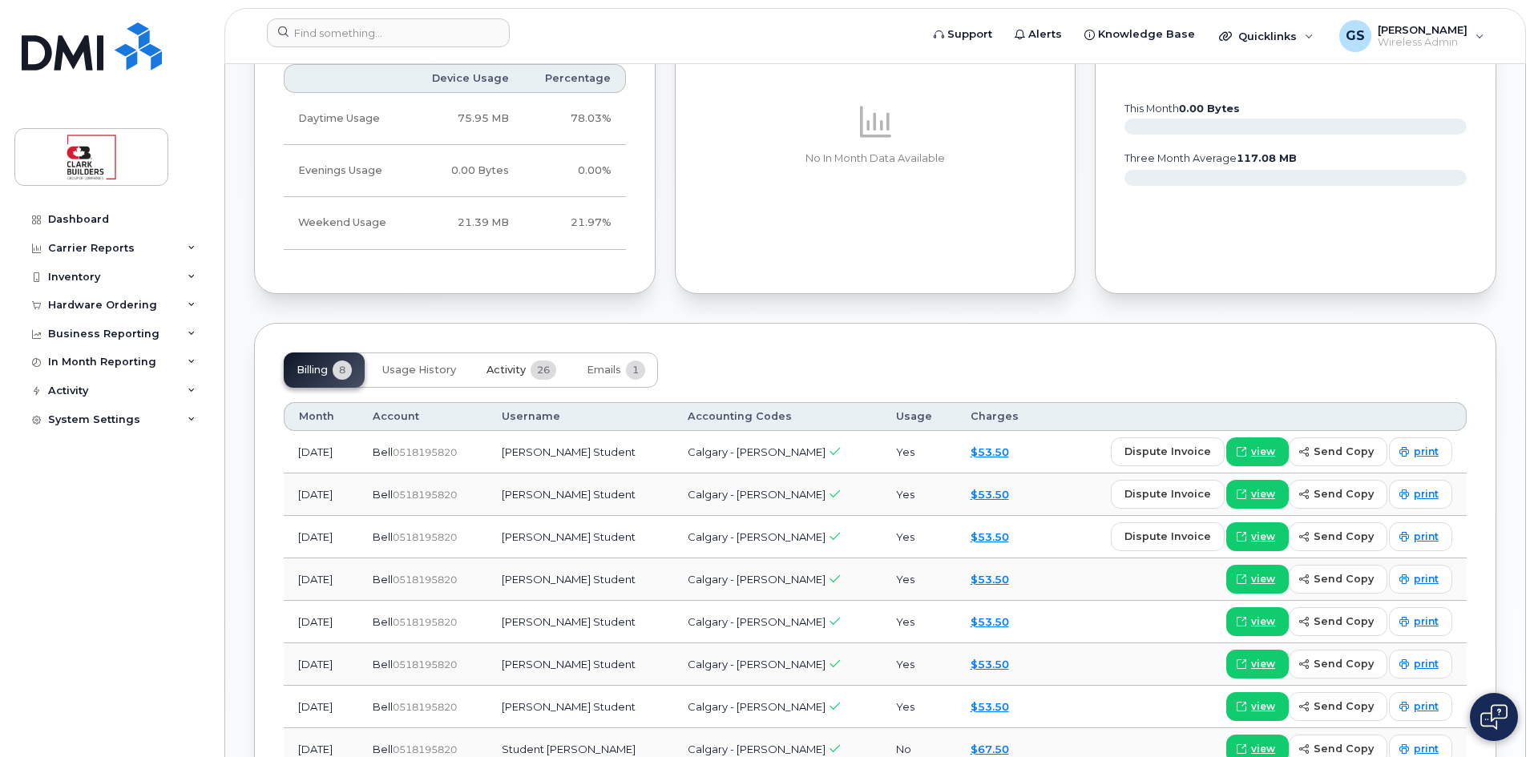
click at [505, 371] on span "Activity" at bounding box center [506, 370] width 39 height 13
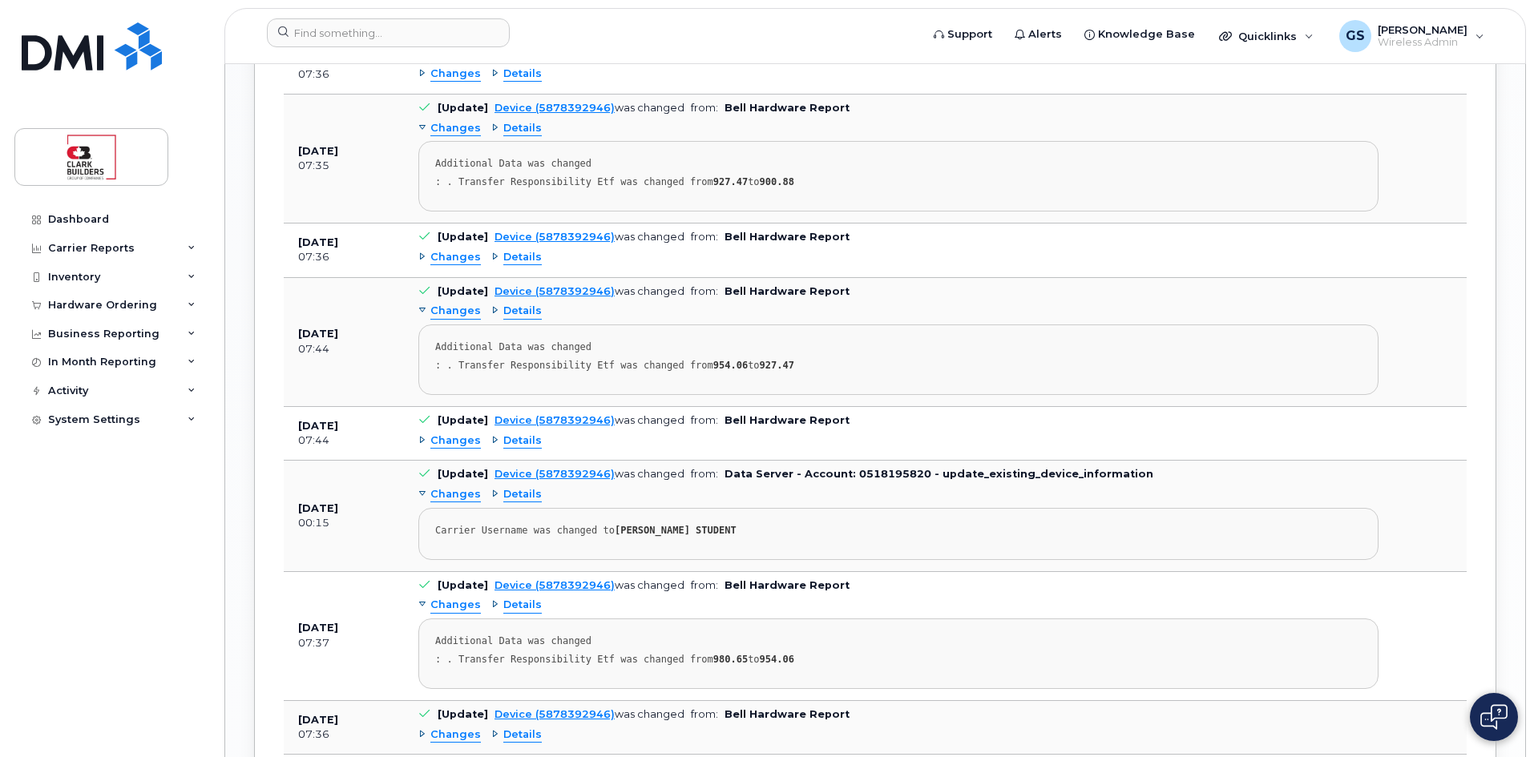
scroll to position [2405, 0]
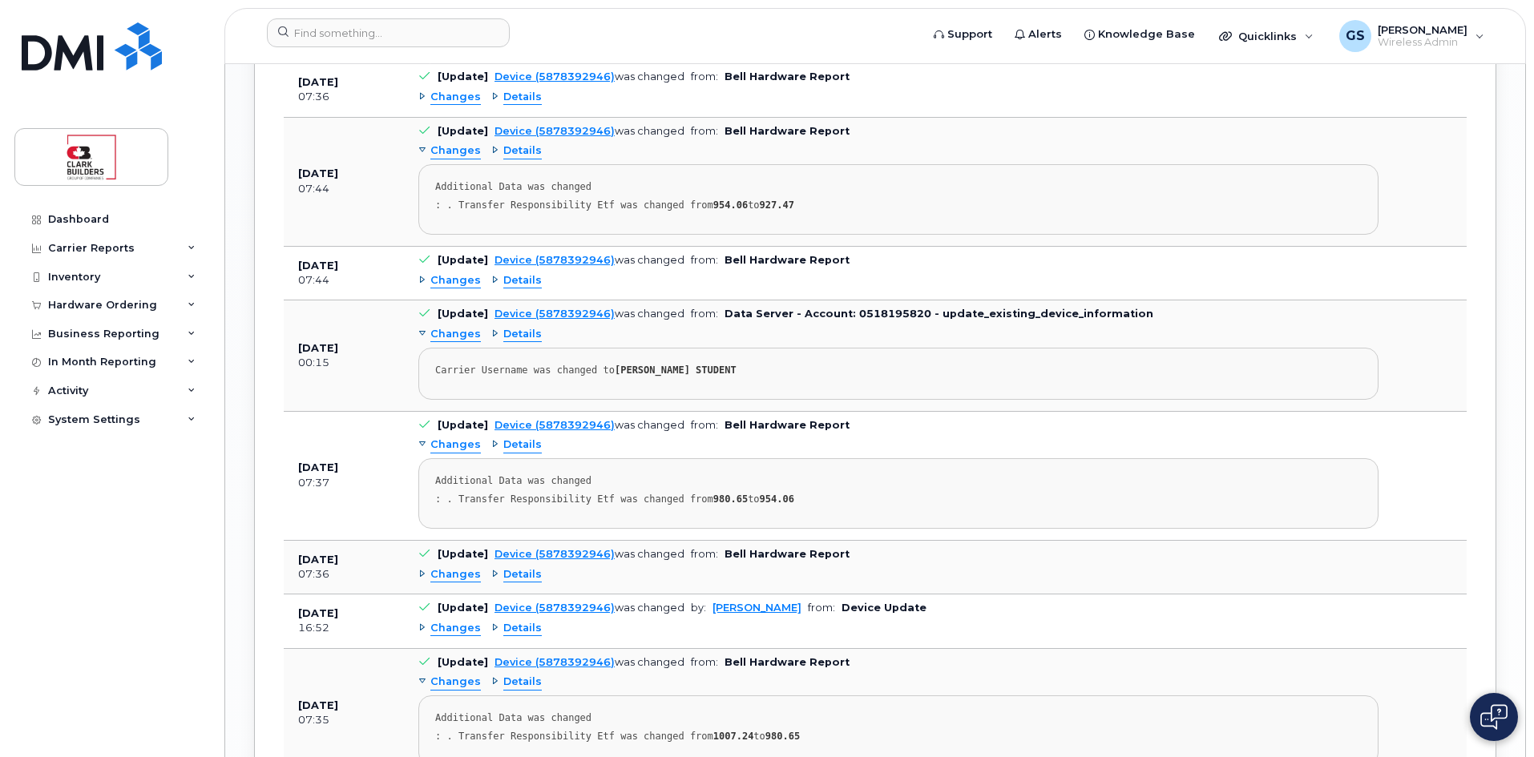
click at [519, 578] on span "Details" at bounding box center [522, 574] width 38 height 15
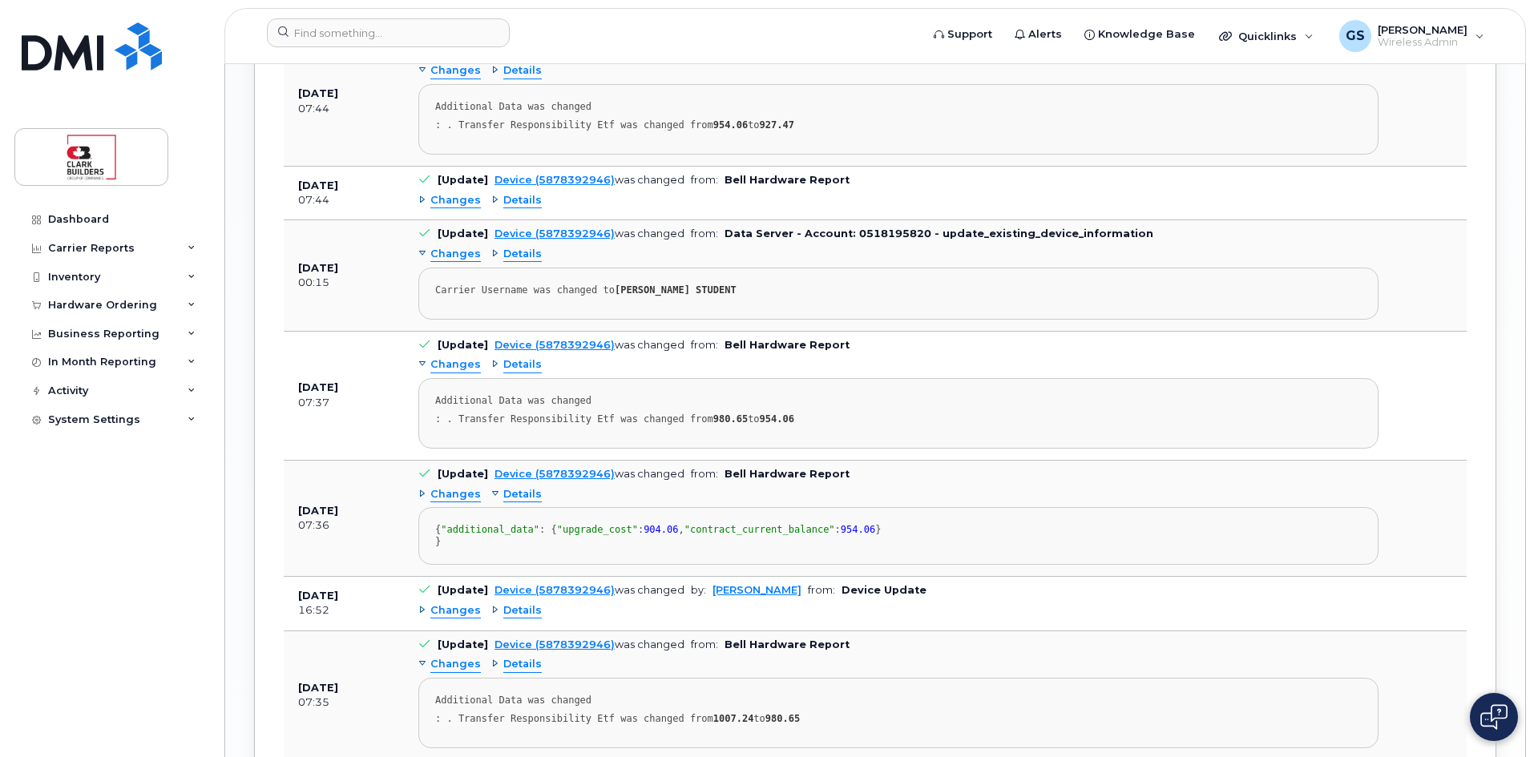
scroll to position [2565, 0]
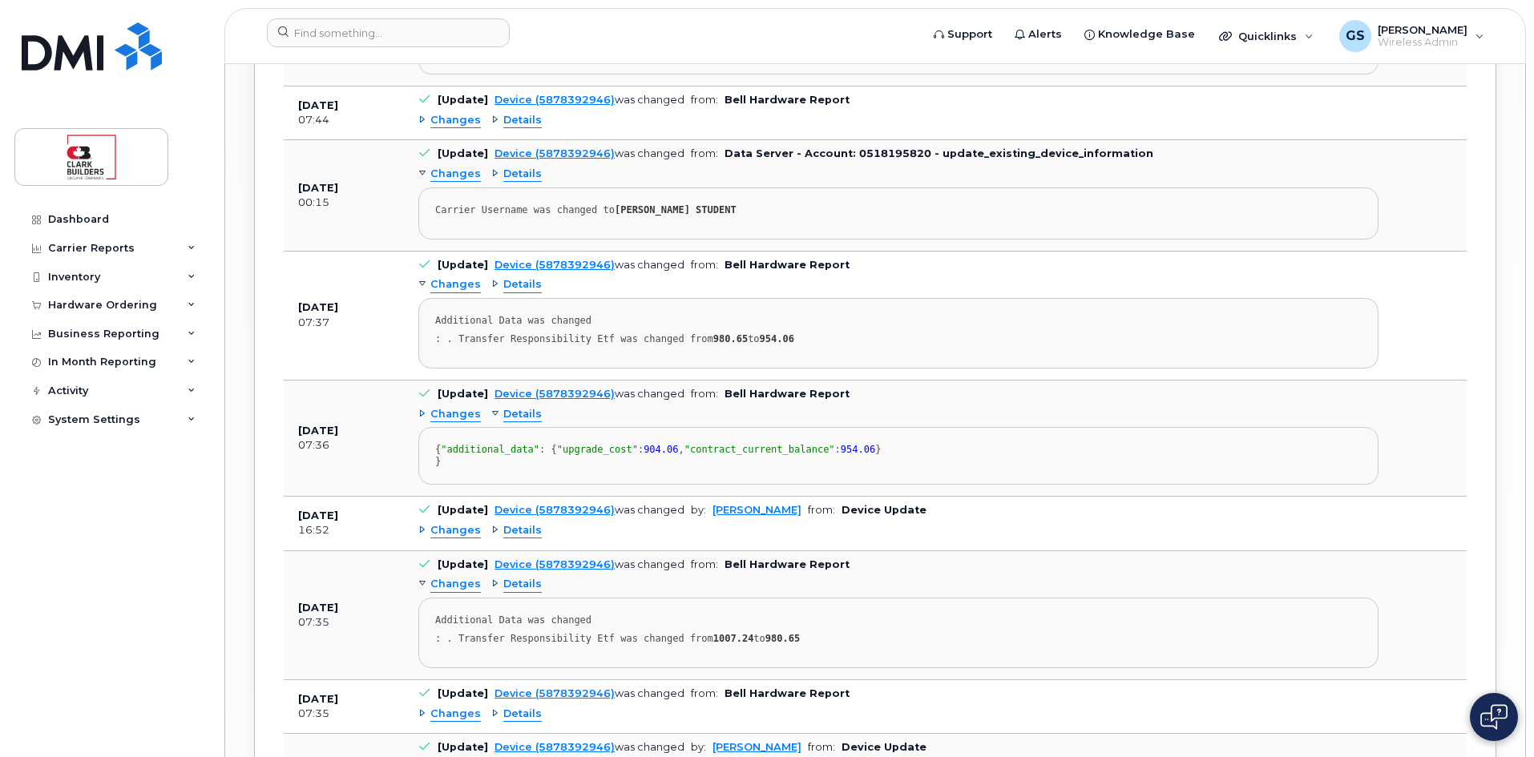
click at [442, 539] on span "Changes" at bounding box center [455, 530] width 50 height 15
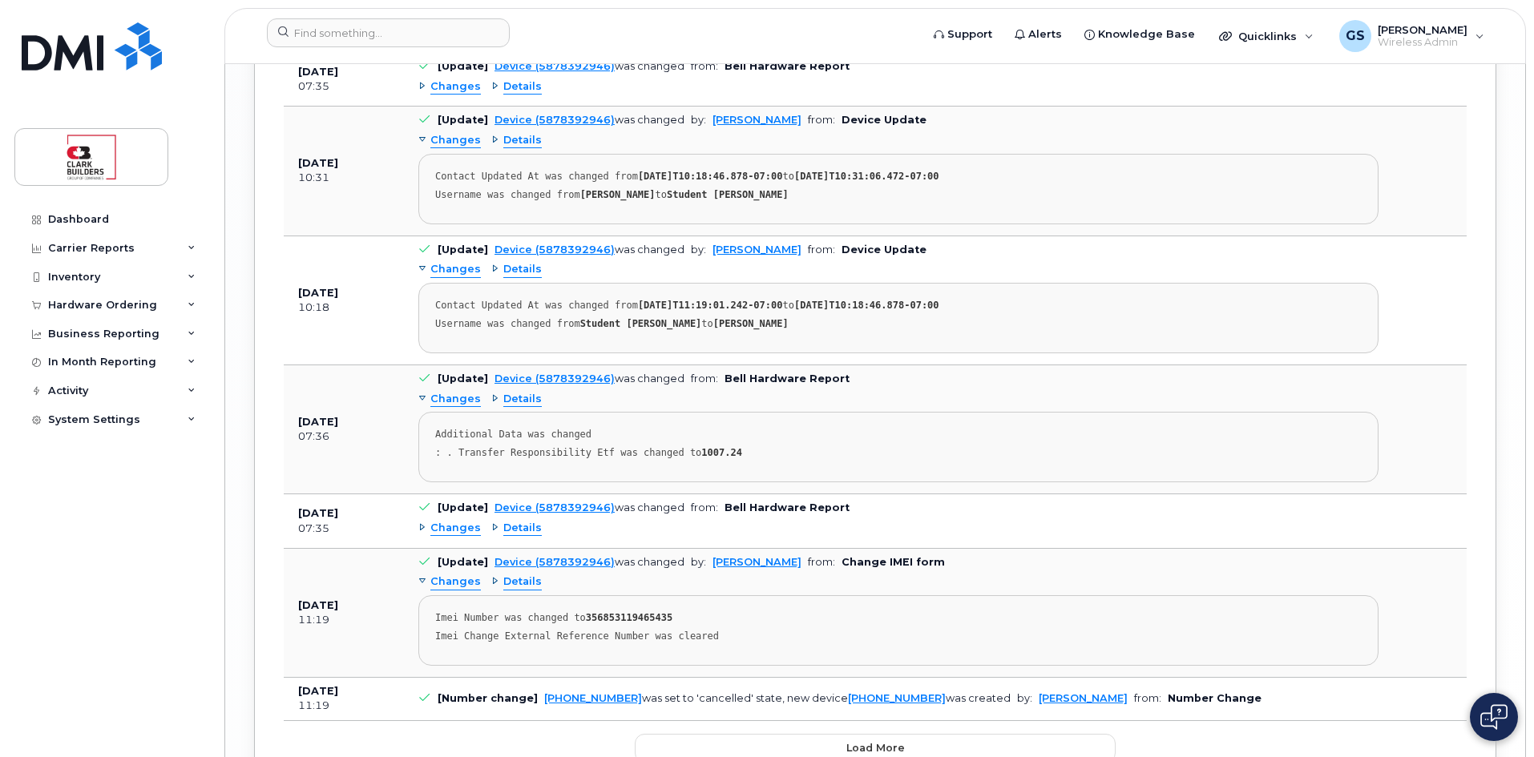
scroll to position [3447, 0]
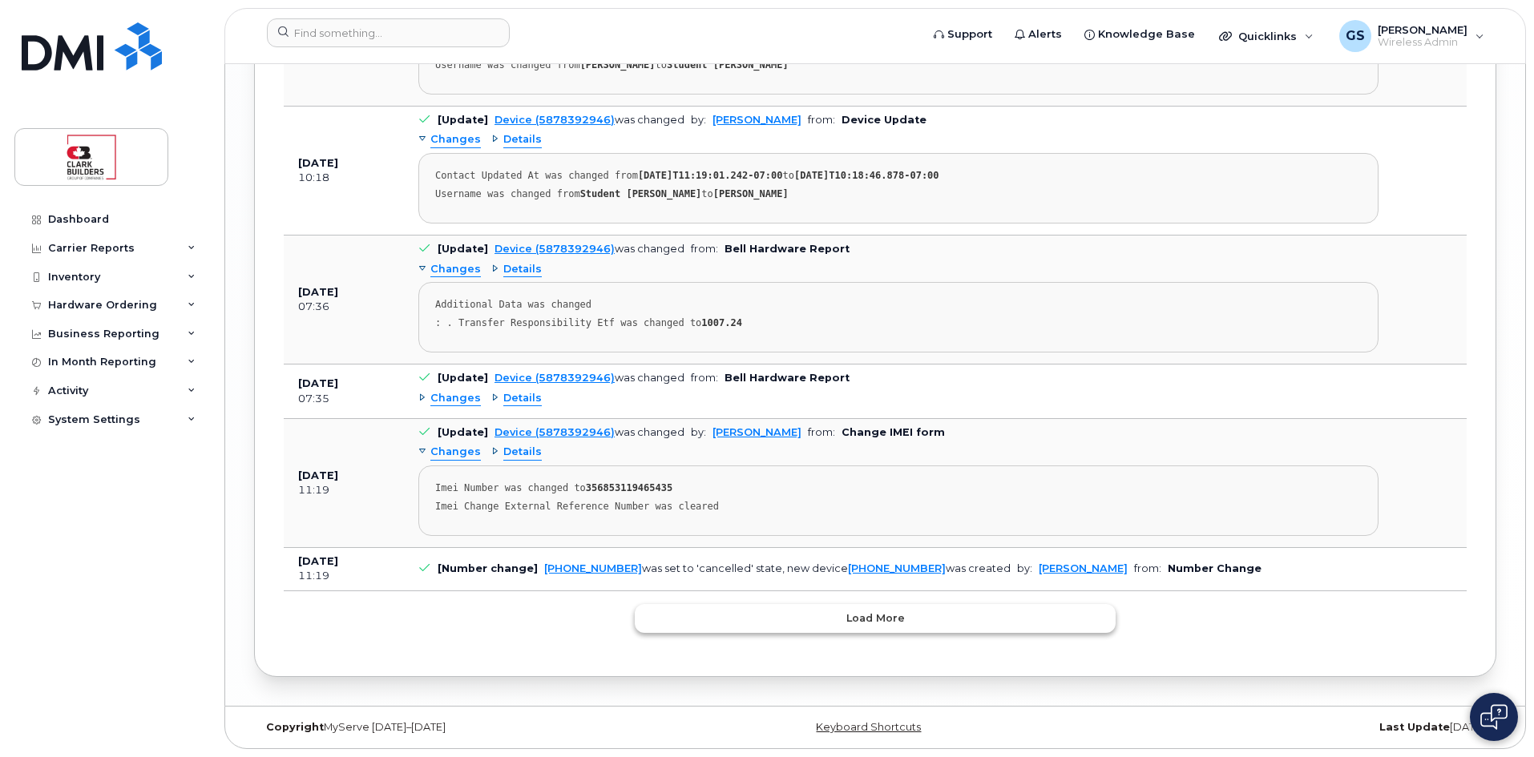
click at [882, 626] on span "Load more" at bounding box center [875, 618] width 59 height 15
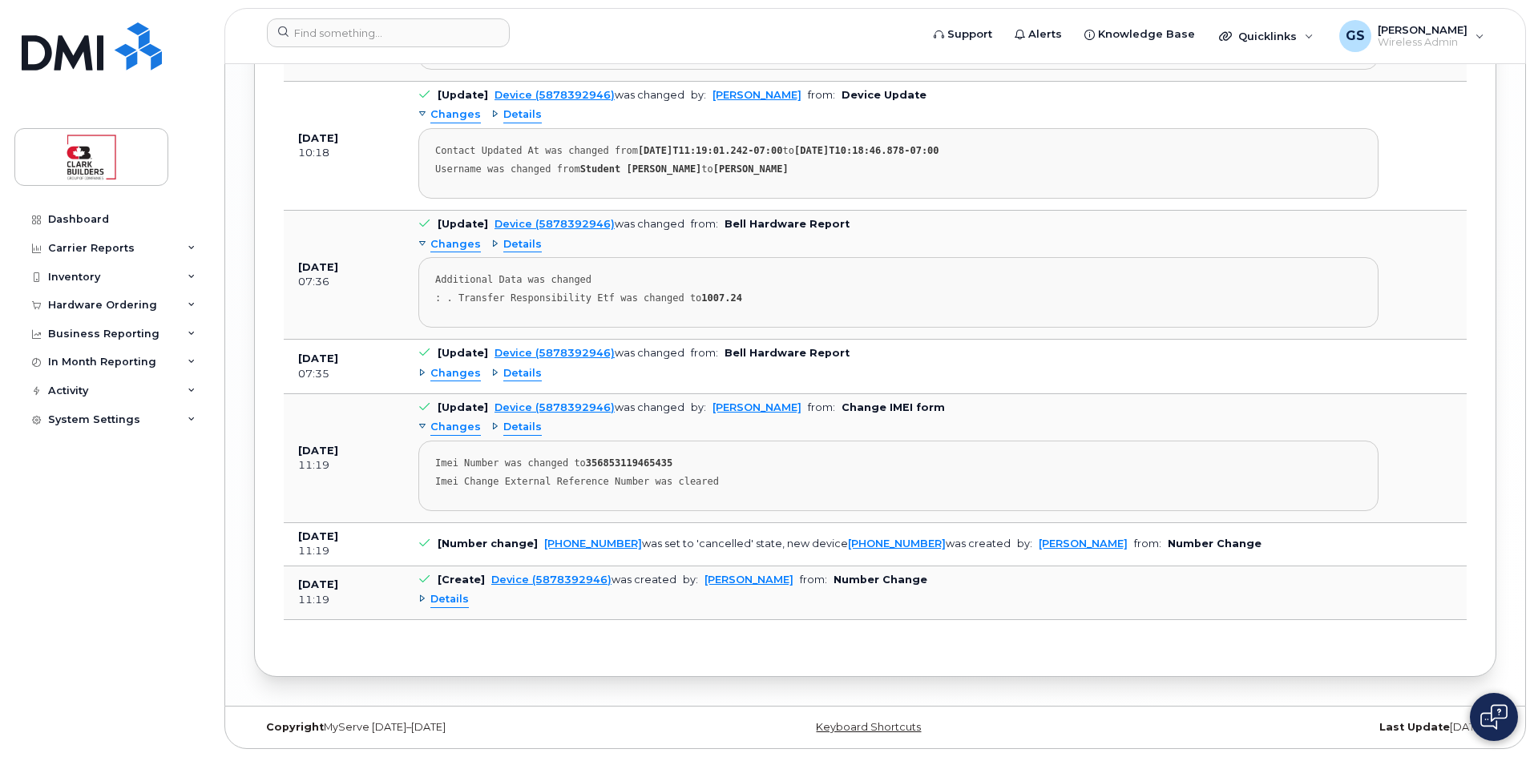
click at [446, 608] on span "Details" at bounding box center [449, 599] width 38 height 15
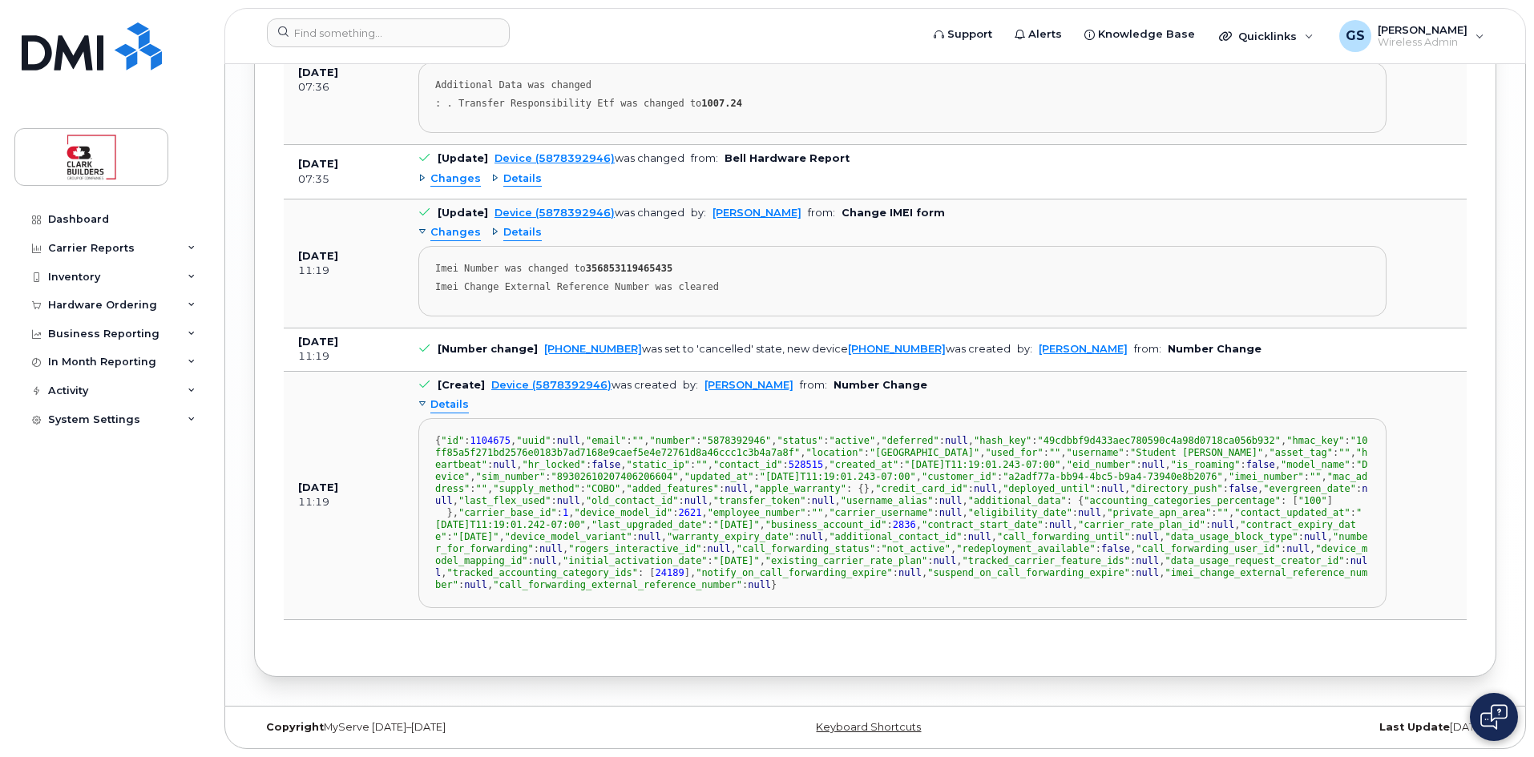
scroll to position [398, 0]
drag, startPoint x: 568, startPoint y: 326, endPoint x: 617, endPoint y: 325, distance: 48.9
click at [617, 507] on span ""2024-12-24T11:19:01.242-07:00"" at bounding box center [898, 518] width 927 height 23
click at [334, 372] on td "Dec 24, 2024 11:19" at bounding box center [344, 496] width 120 height 248
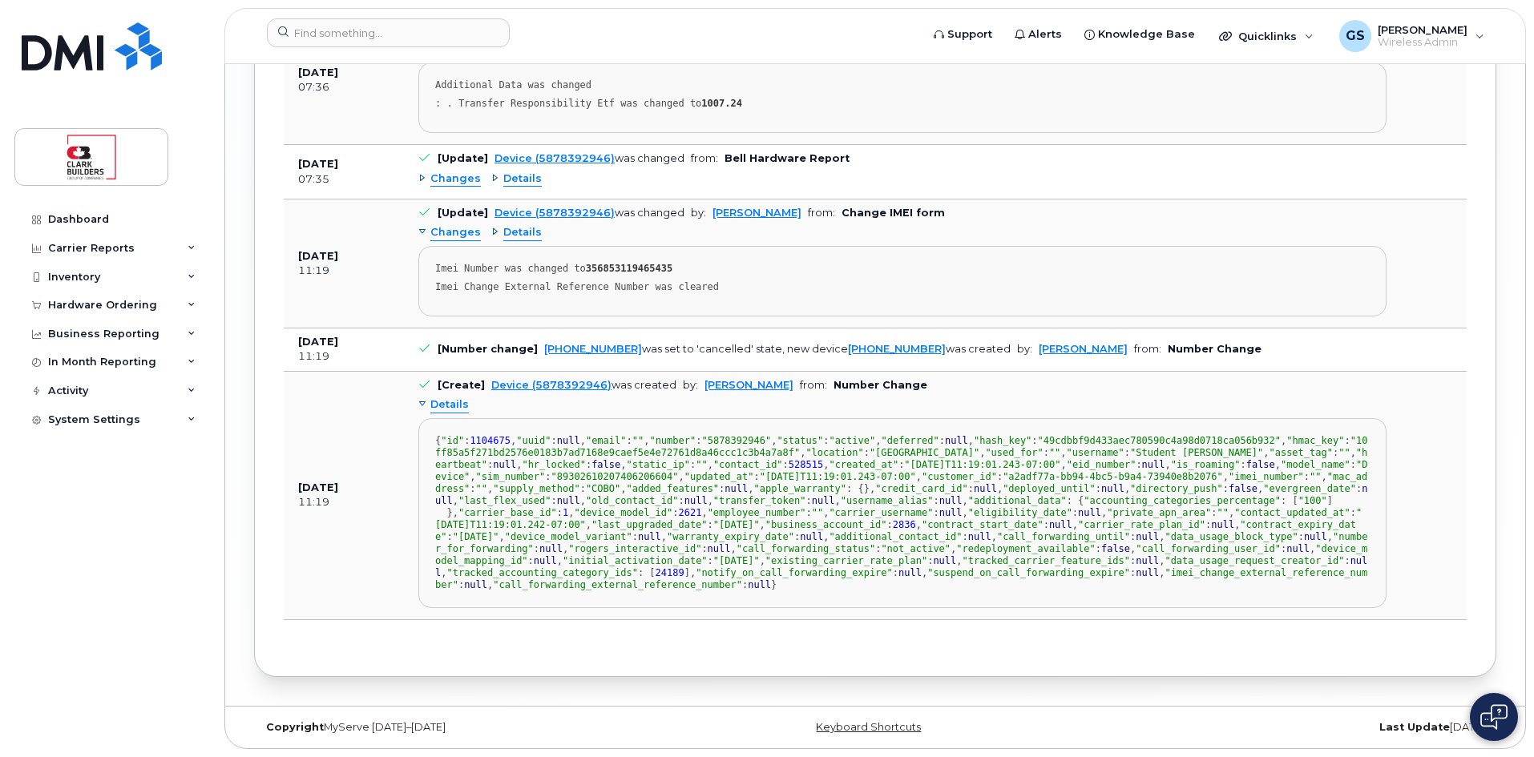
click at [425, 398] on div "Details" at bounding box center [443, 405] width 50 height 15
